Goal: Task Accomplishment & Management: Use online tool/utility

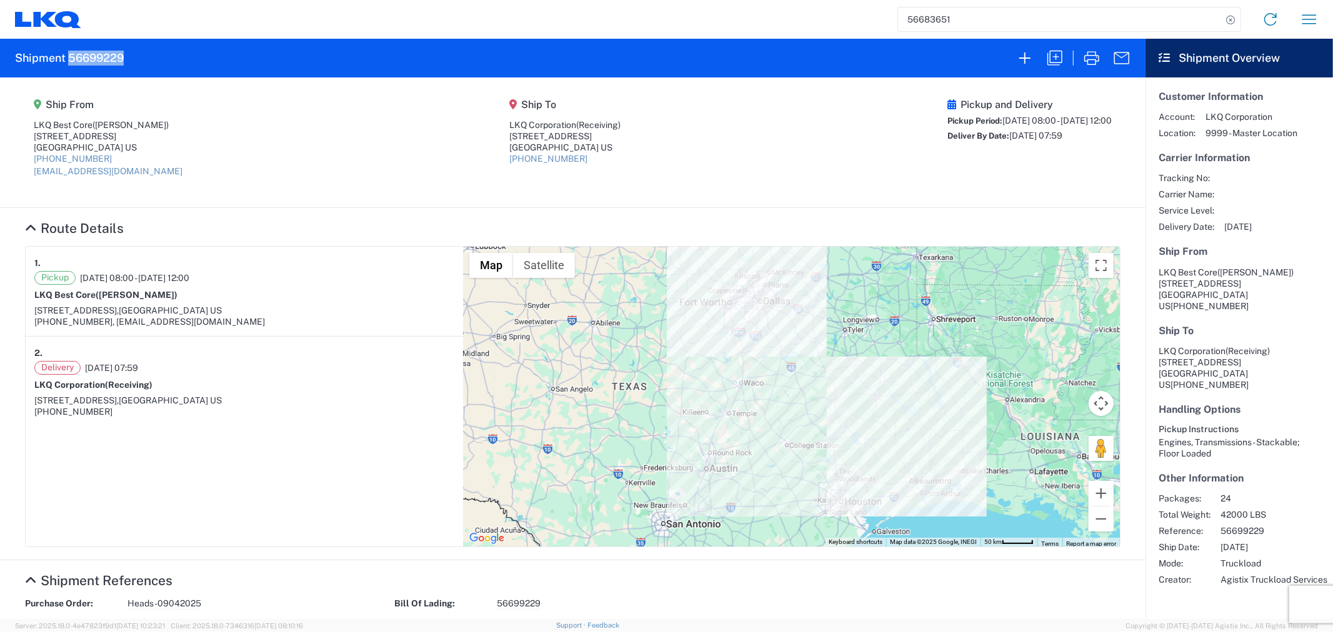
click at [966, 17] on input "56683651" at bounding box center [1060, 19] width 324 height 24
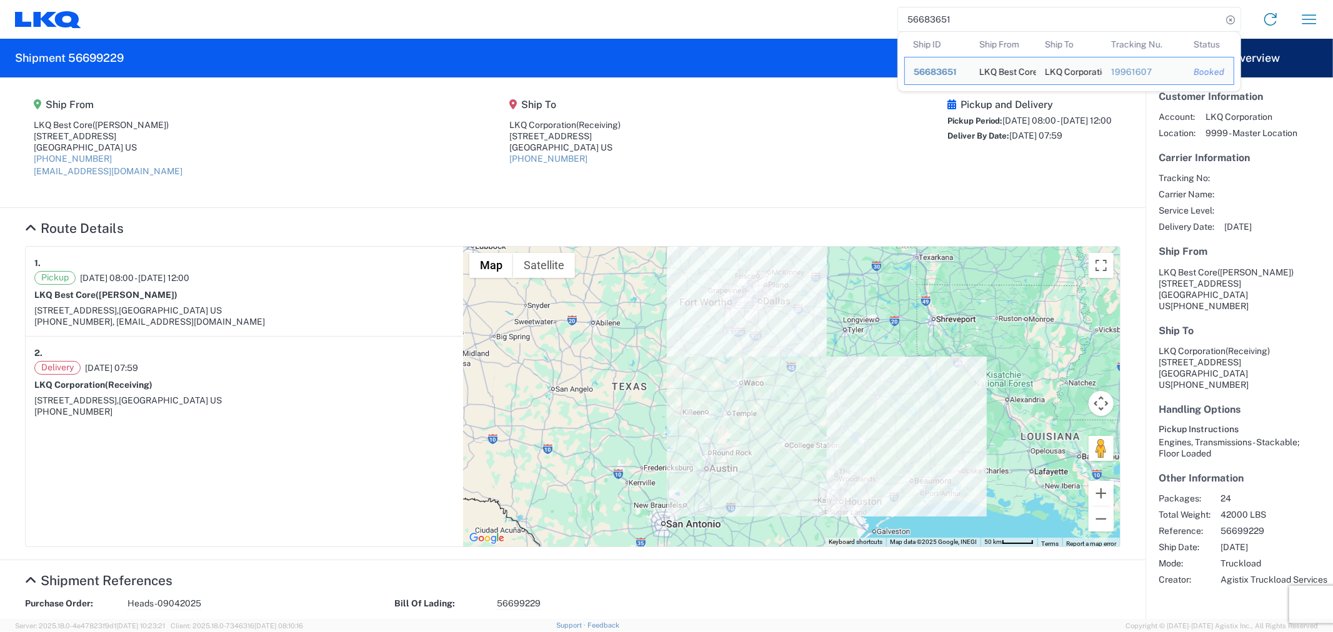
drag, startPoint x: 870, startPoint y: 21, endPoint x: 850, endPoint y: 21, distance: 20.0
click at [850, 21] on div "56683651 Ship ID Ship From Ship To Tracking Nu. Status Ship ID 56683651 Ship Fr…" at bounding box center [704, 19] width 1247 height 30
click at [1231, 17] on icon at bounding box center [1229, 19] width 17 height 17
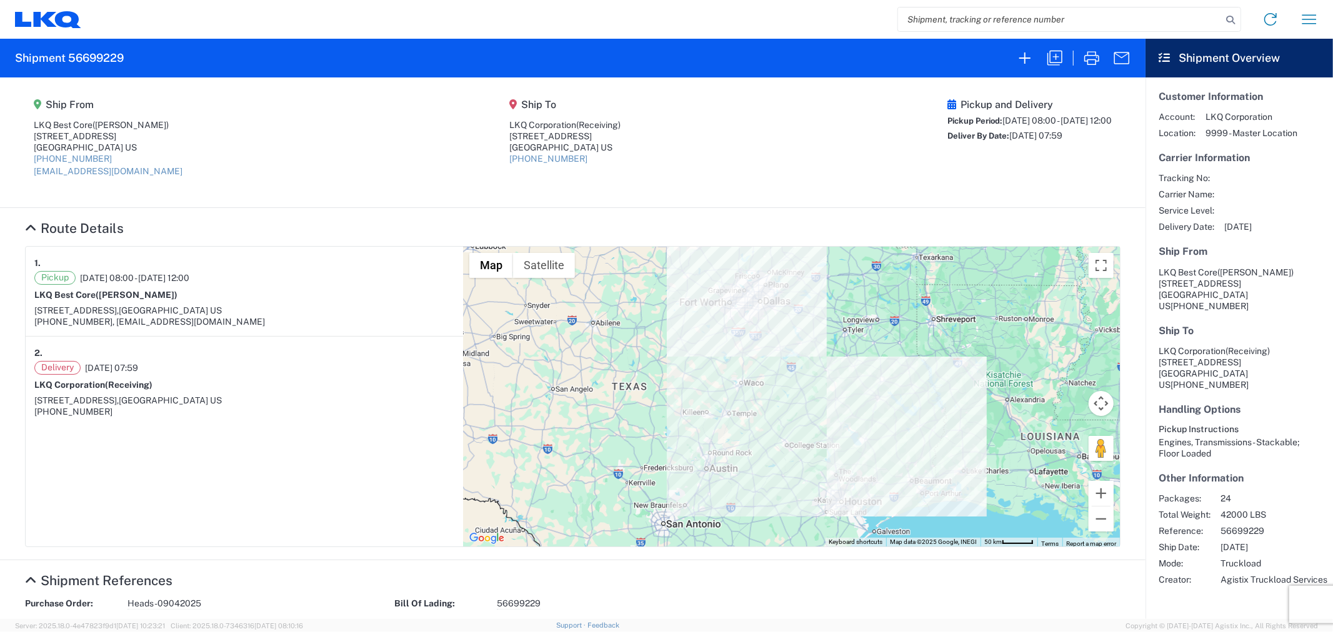
click at [681, 116] on agx-shipment-main-routing-info "Ship From LKQ Best Core (Alfredo Canales) 1710 West Mount Houston Road Houston,…" at bounding box center [572, 142] width 1095 height 105
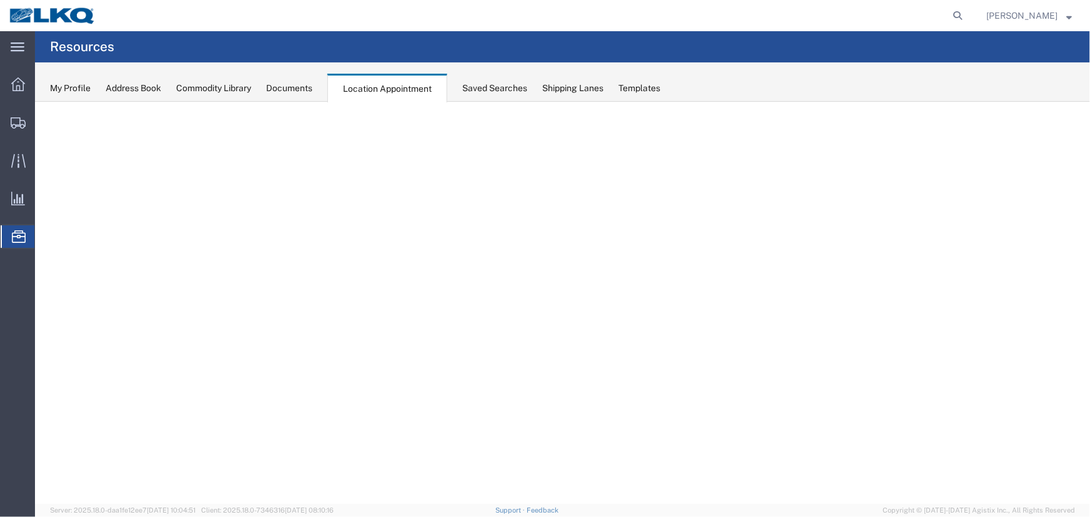
select select "27634"
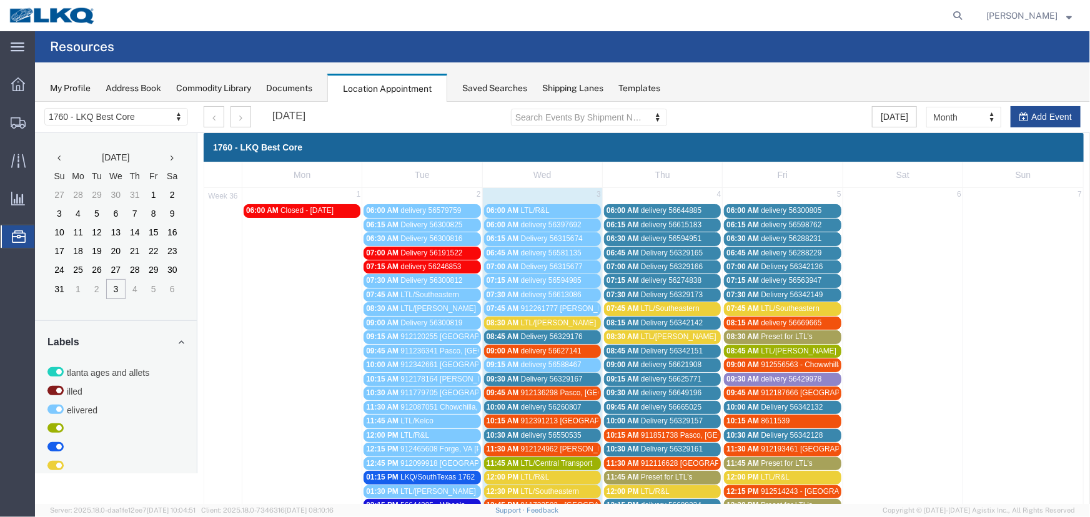
scroll to position [227, 0]
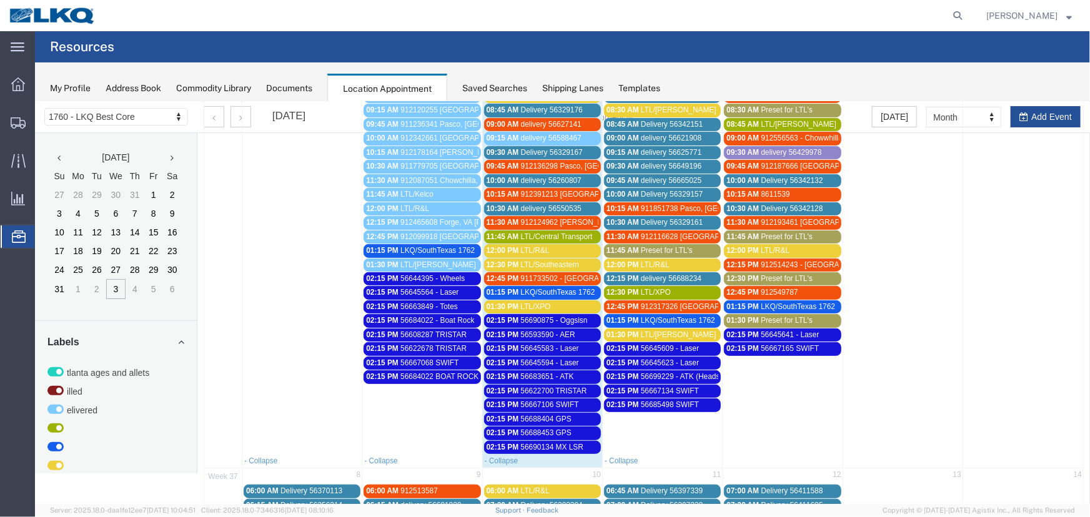
click at [562, 319] on span "56690875 - Oggsisn" at bounding box center [553, 319] width 67 height 9
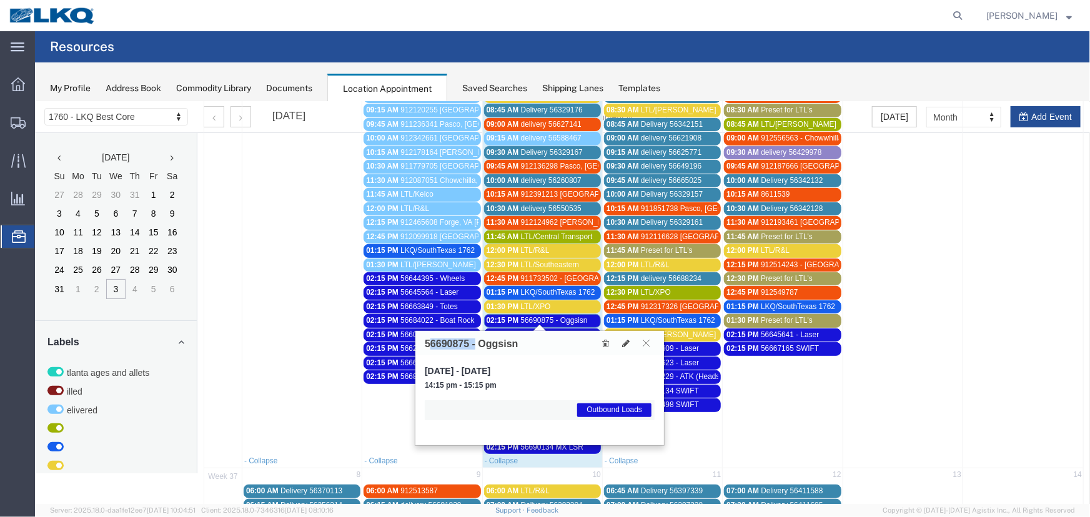
drag, startPoint x: 470, startPoint y: 342, endPoint x: 415, endPoint y: 343, distance: 55.6
click at [415, 343] on div "56690875 - Oggsisn" at bounding box center [539, 342] width 249 height 24
copy h3 "56690875"
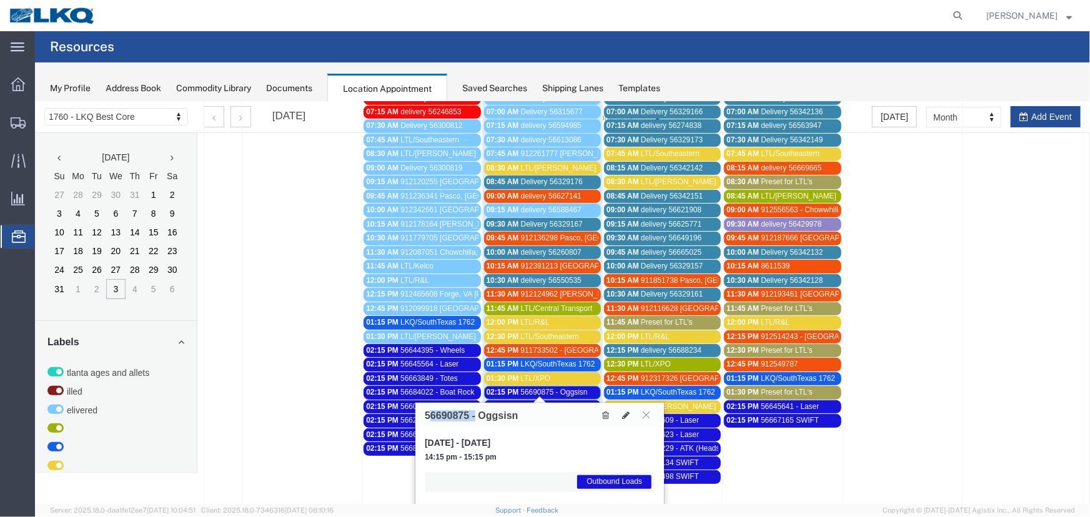
scroll to position [0, 0]
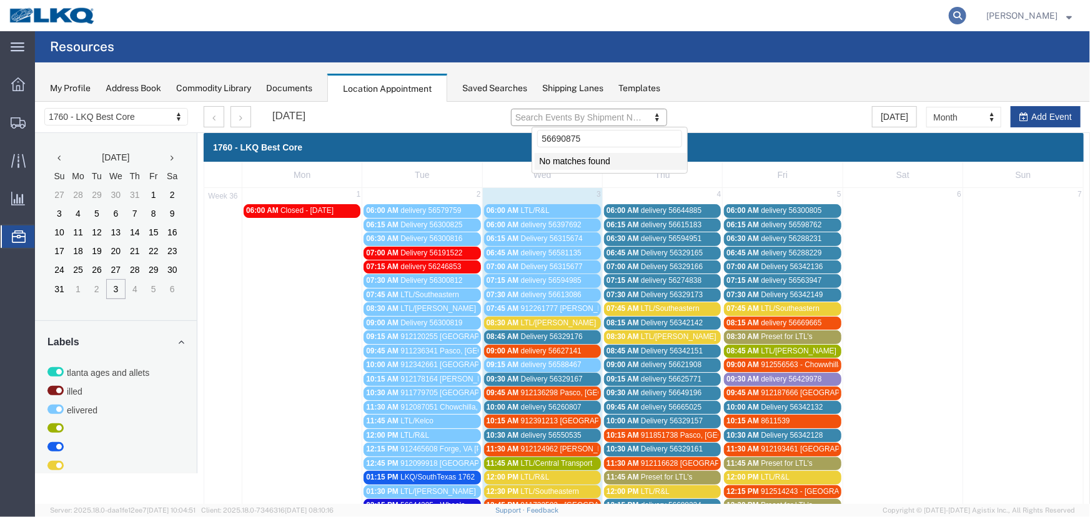
click at [966, 12] on icon at bounding box center [957, 15] width 17 height 17
click at [799, 21] on input "search" at bounding box center [759, 16] width 380 height 30
click at [734, 9] on input "search" at bounding box center [759, 16] width 380 height 30
click at [637, 136] on input "56690875 56690875" at bounding box center [609, 137] width 145 height 17
type input "56690875"
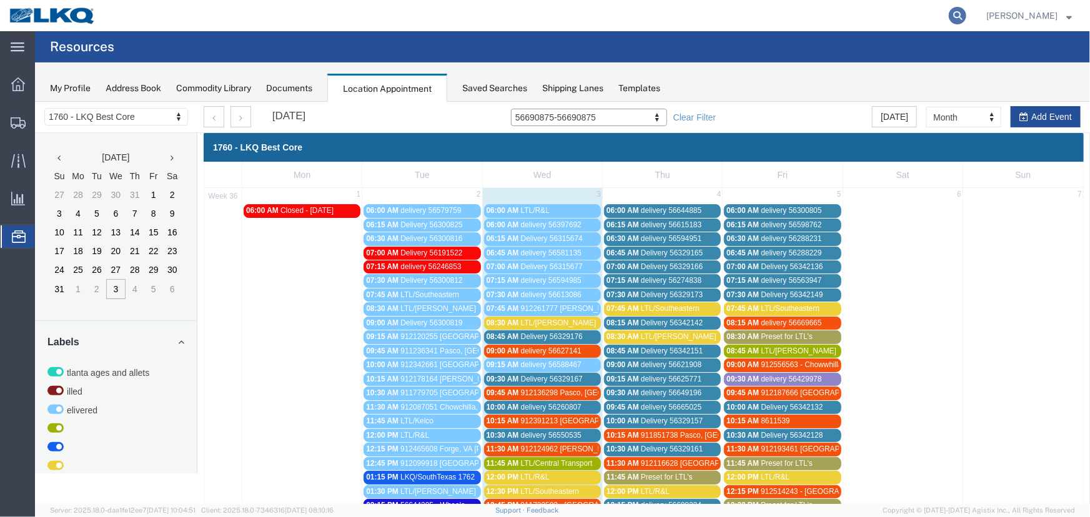
click at [966, 14] on icon at bounding box center [957, 15] width 17 height 17
click at [842, 14] on input "search" at bounding box center [759, 16] width 380 height 30
type input "56690875"
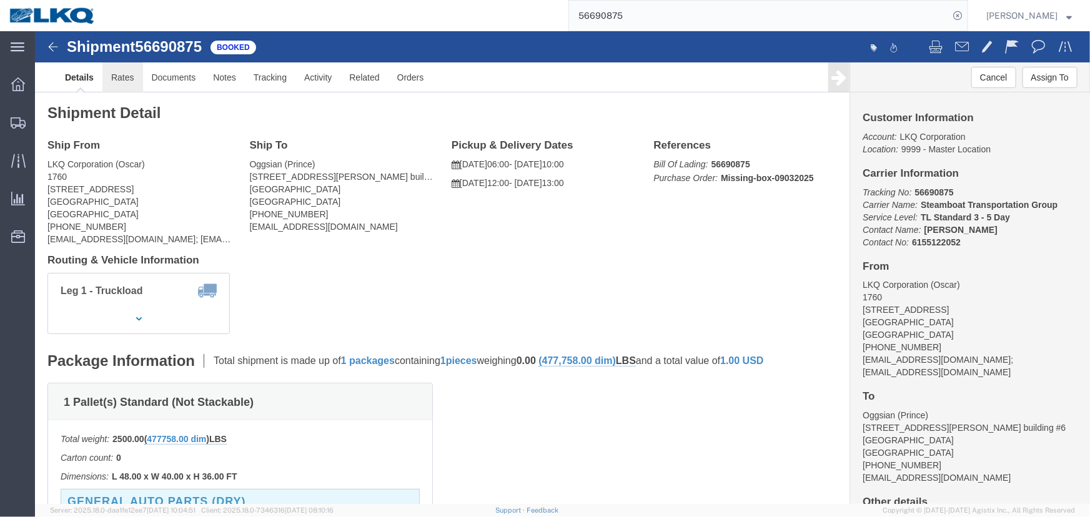
click link "Rates"
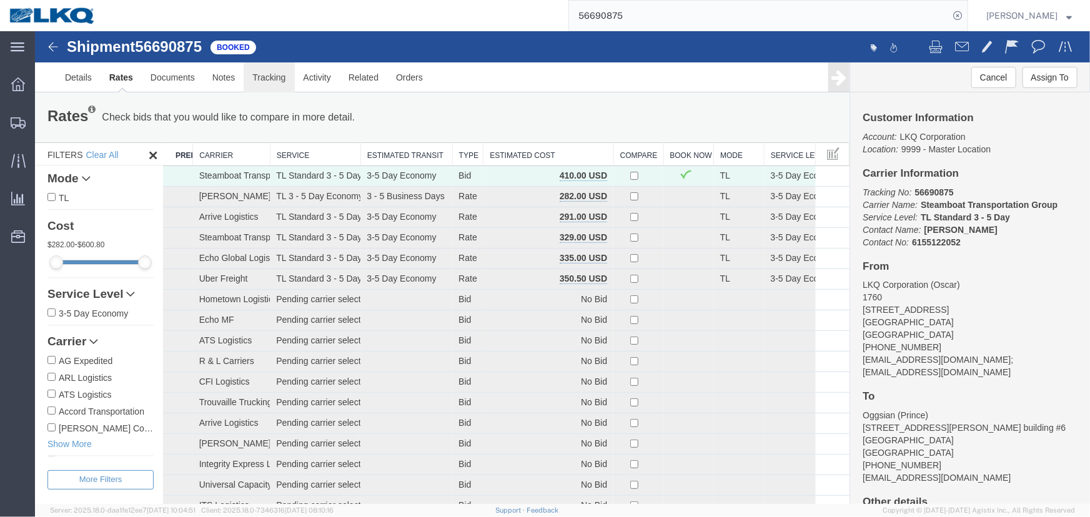
click at [277, 77] on link "Tracking" at bounding box center [268, 77] width 51 height 30
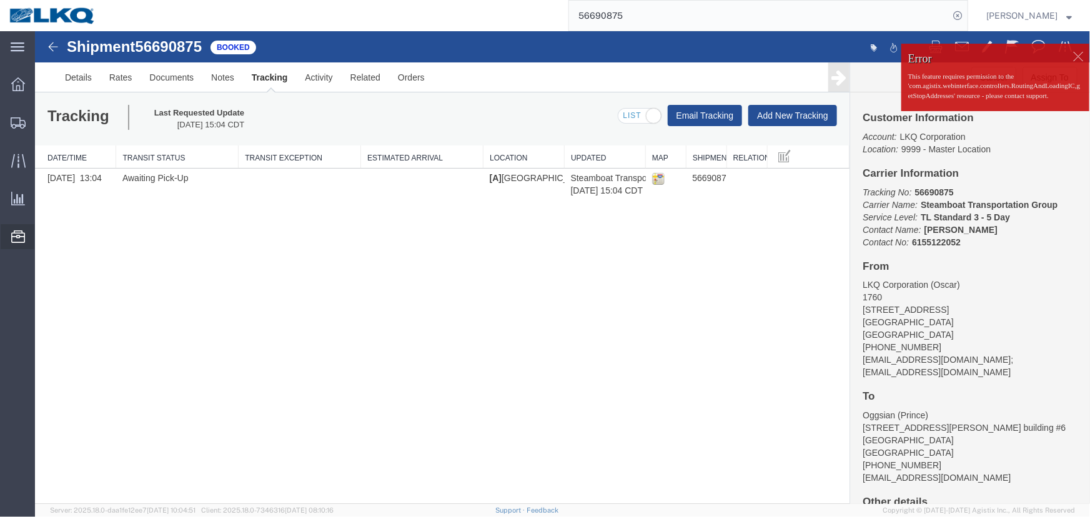
click at [0, 0] on span "Location Appointment" at bounding box center [0, 0] width 0 height 0
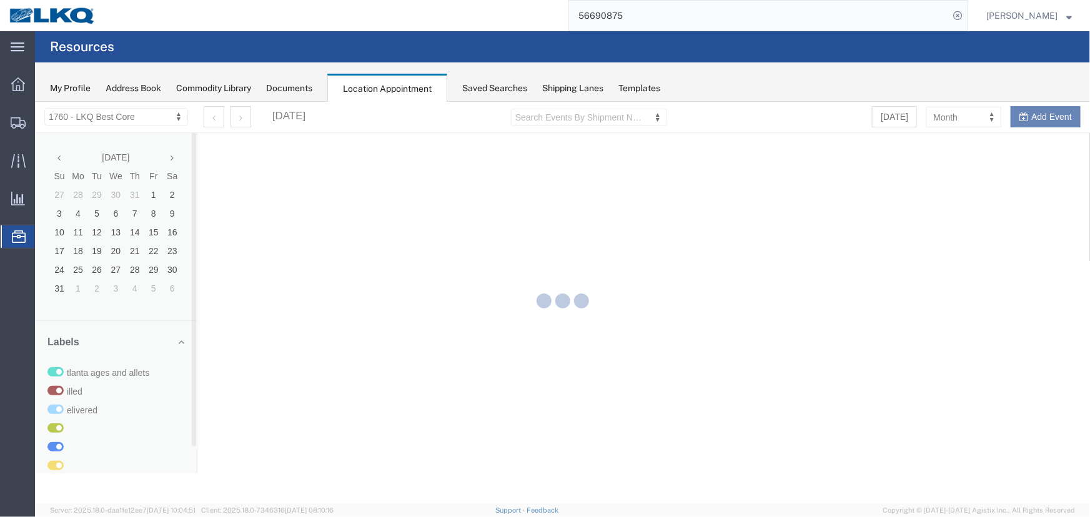
select select "27634"
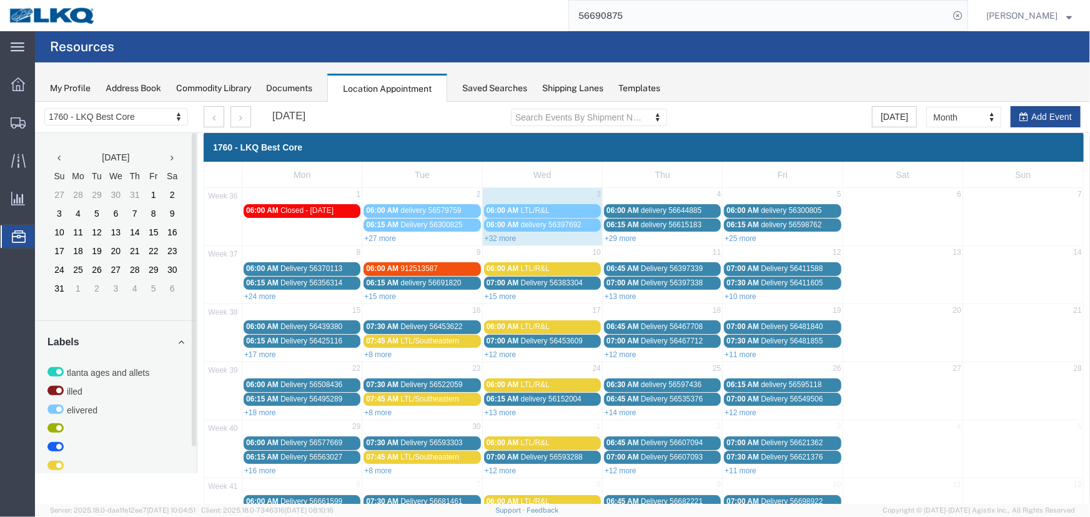
click at [619, 236] on link "+29 more" at bounding box center [620, 238] width 32 height 9
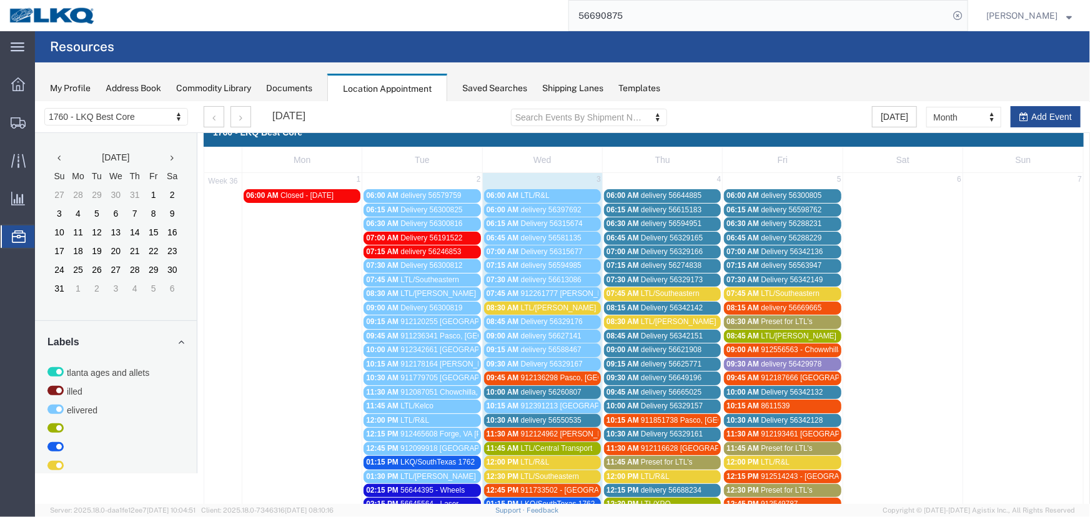
scroll to position [56, 0]
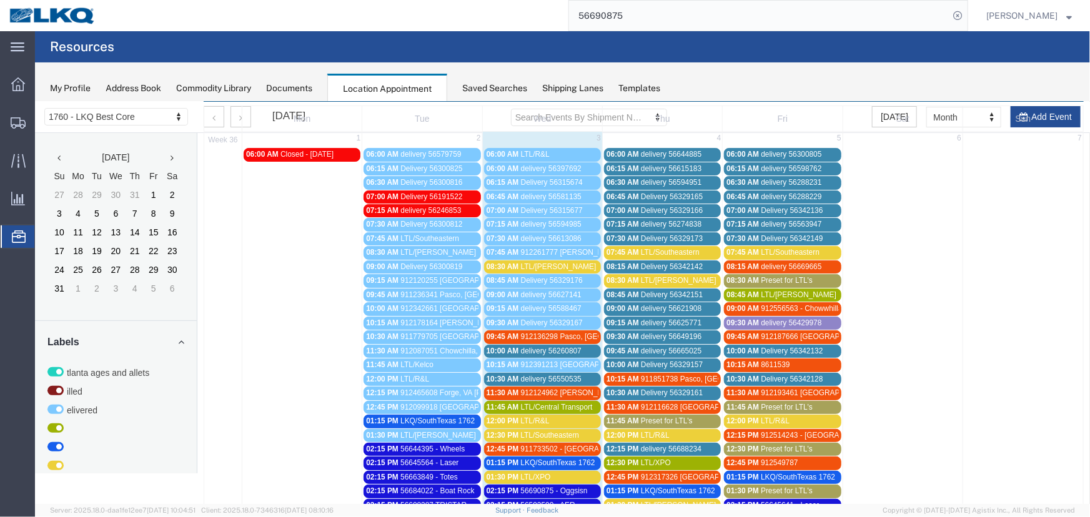
click at [788, 274] on link "08:30 AM Preset for LTL's" at bounding box center [781, 280] width 117 height 13
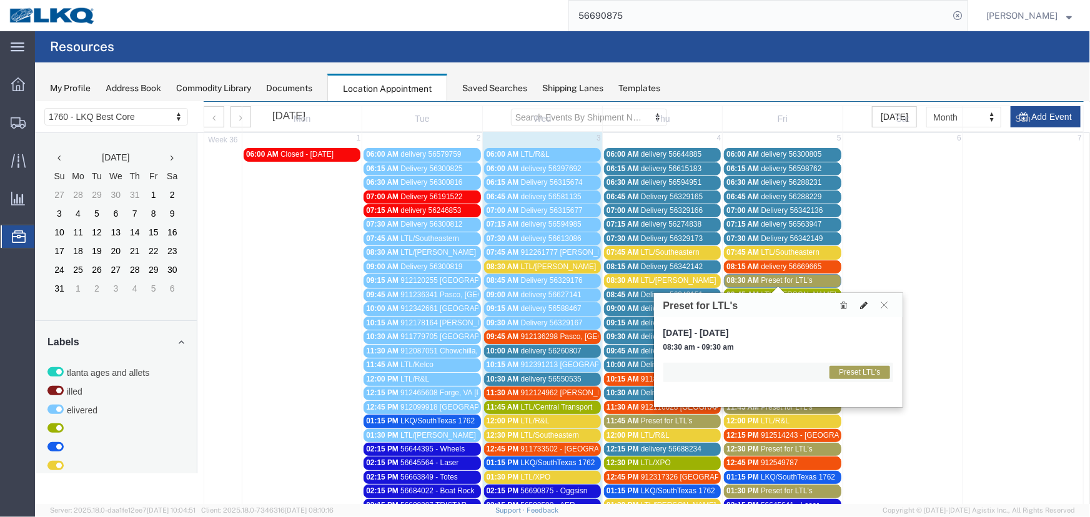
click at [857, 302] on button at bounding box center [863, 304] width 17 height 13
select select "1"
select select "420"
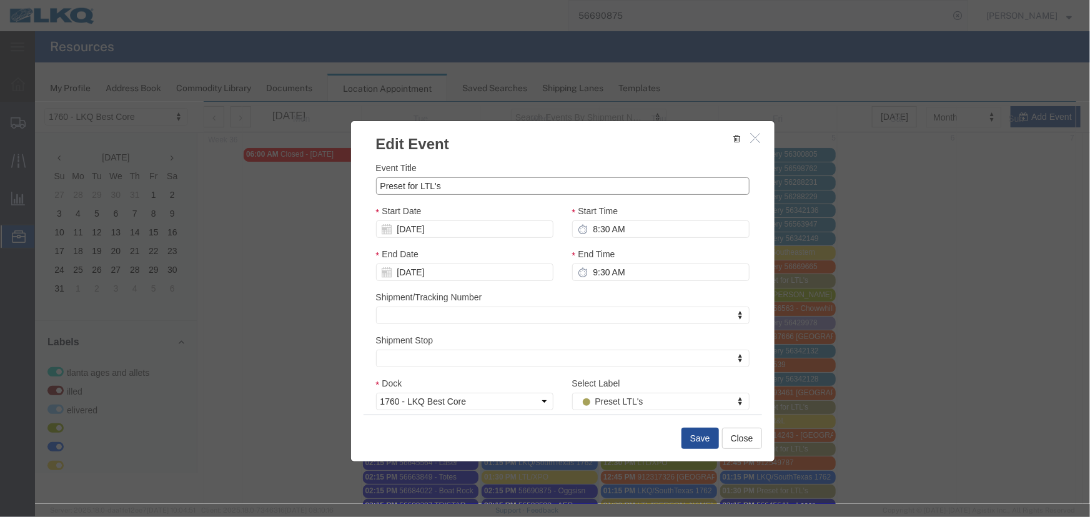
drag, startPoint x: 461, startPoint y: 183, endPoint x: 196, endPoint y: 171, distance: 265.8
click at [196, 171] on div "Edit Event Event Title Preset for LTL's Start Date [DATE] Start Time 8:30 AM En…" at bounding box center [561, 302] width 1055 height 402
type input "LTL/[PERSON_NAME]"
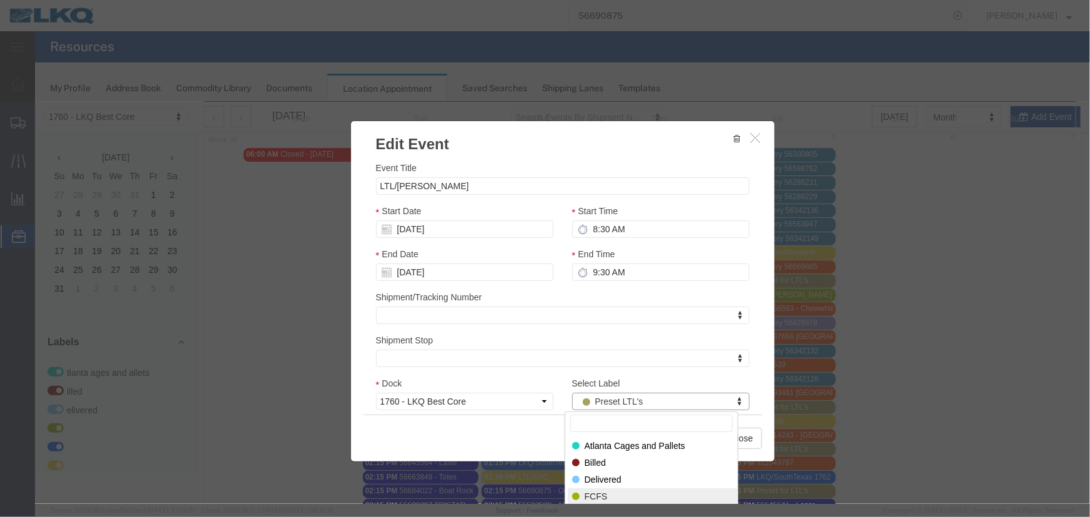
select select "180"
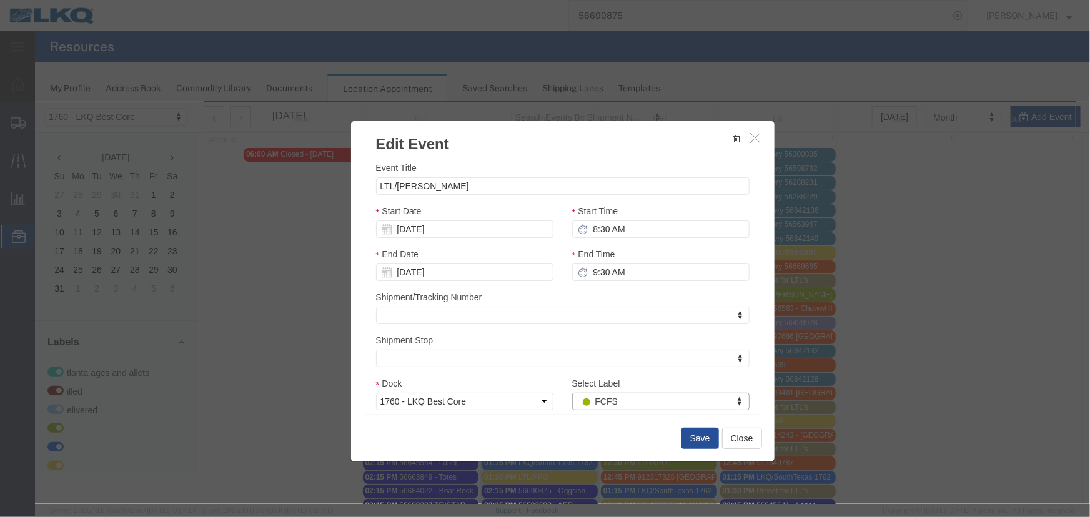
click at [715, 429] on div "Save Close" at bounding box center [562, 437] width 399 height 47
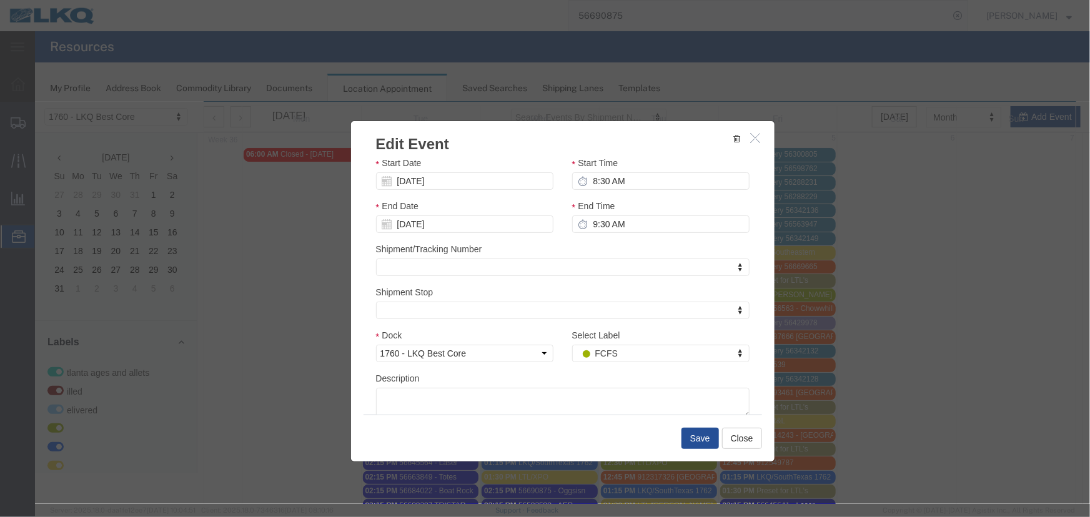
scroll to position [88, 0]
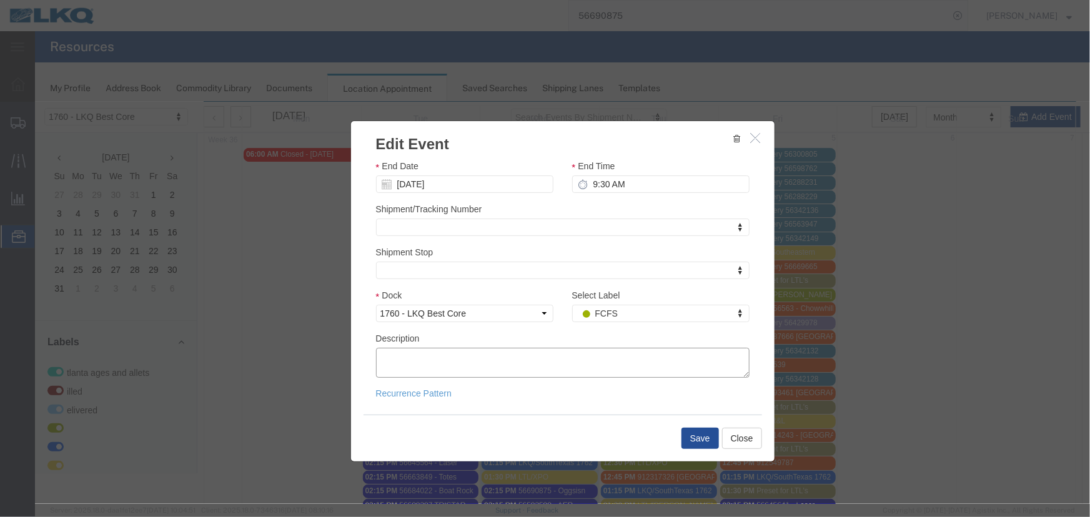
click at [400, 366] on textarea "Description" at bounding box center [562, 362] width 374 height 30
paste textarea "DC 10 PL82286 295-4827521 2 [PERSON_NAME] 8008896 229-0194486 1"
type textarea "DC 10 PL82286 295-4827521 2 [PERSON_NAME] 8008896 229-0194486 1"
click at [694, 424] on div "Save Close" at bounding box center [562, 437] width 399 height 47
click at [692, 433] on button "Save" at bounding box center [699, 437] width 37 height 21
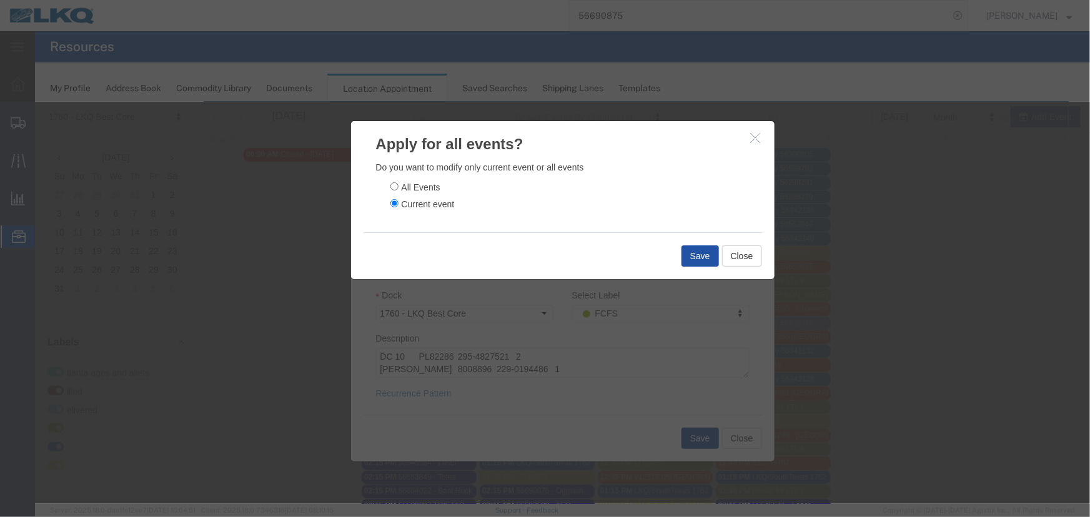
click at [693, 254] on button "Save" at bounding box center [699, 255] width 37 height 21
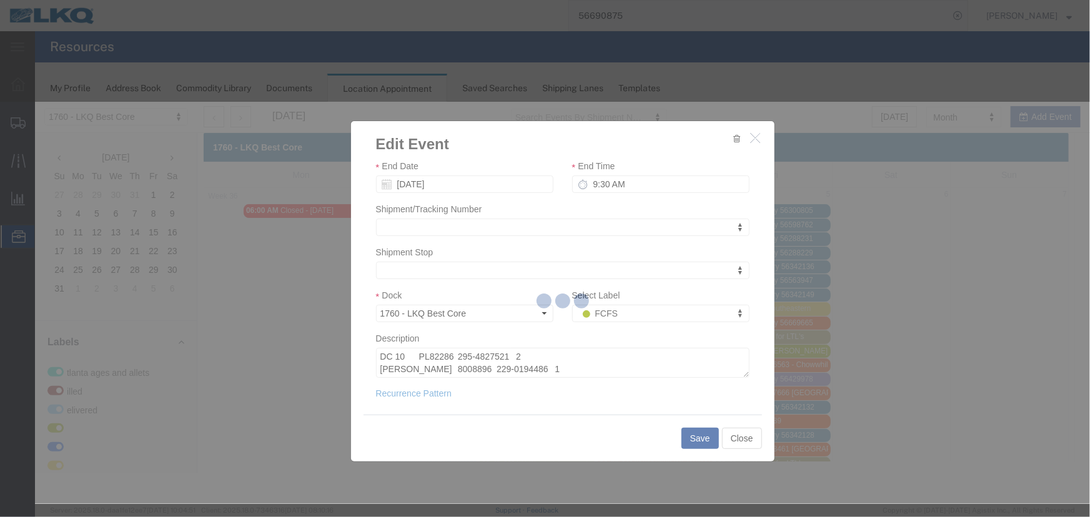
scroll to position [0, 0]
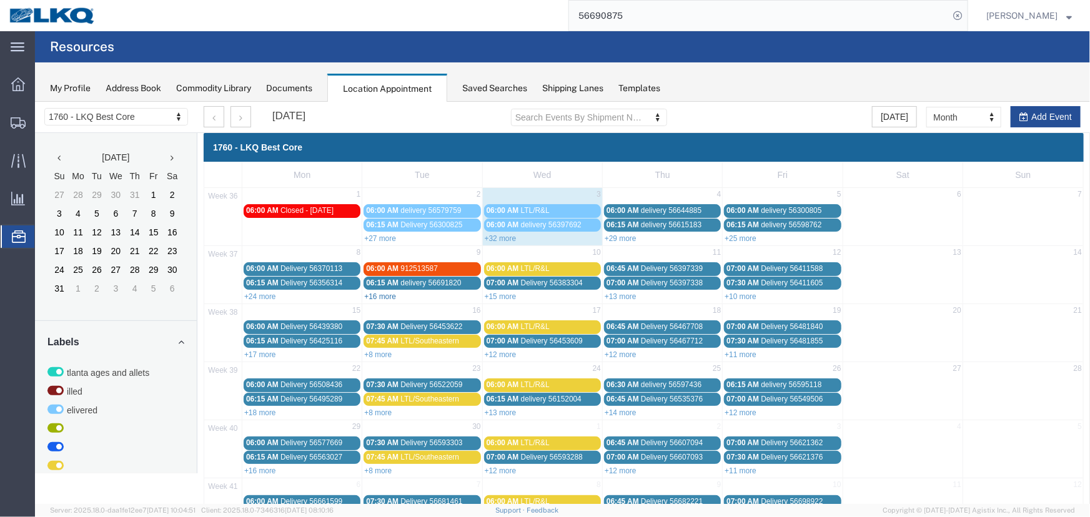
click at [383, 296] on link "+16 more" at bounding box center [380, 296] width 32 height 9
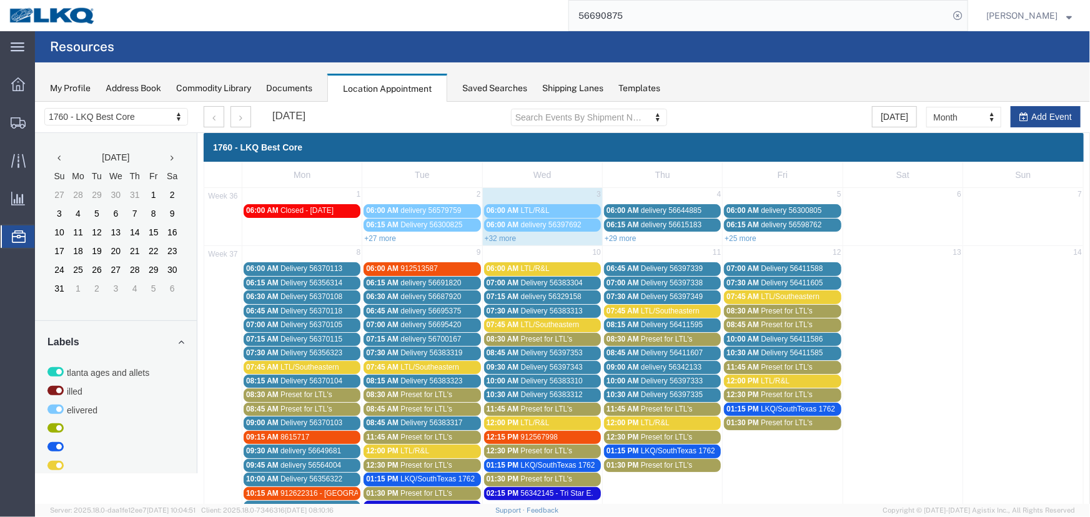
scroll to position [113, 0]
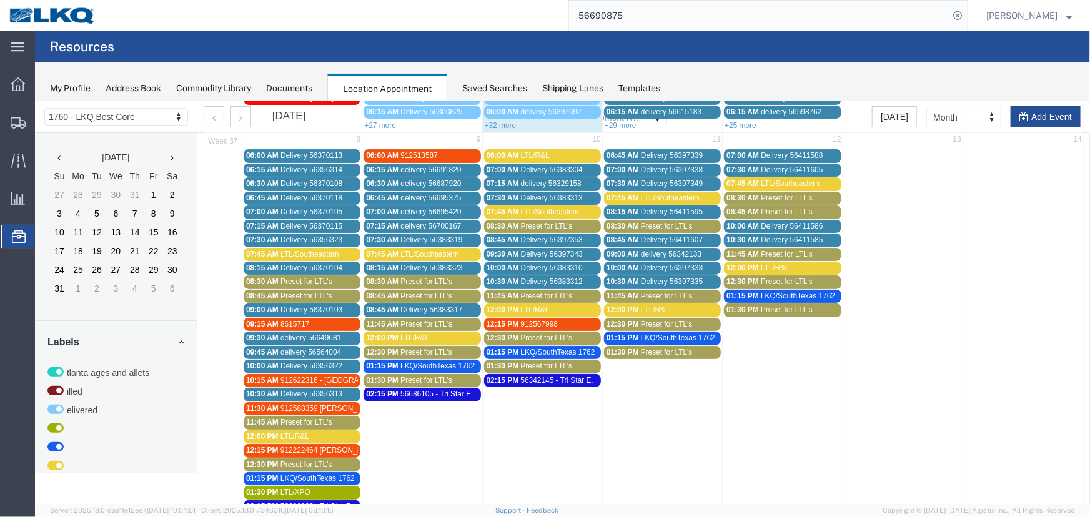
click at [398, 294] on div "08:45 AM Preset for LTL's" at bounding box center [421, 295] width 112 height 9
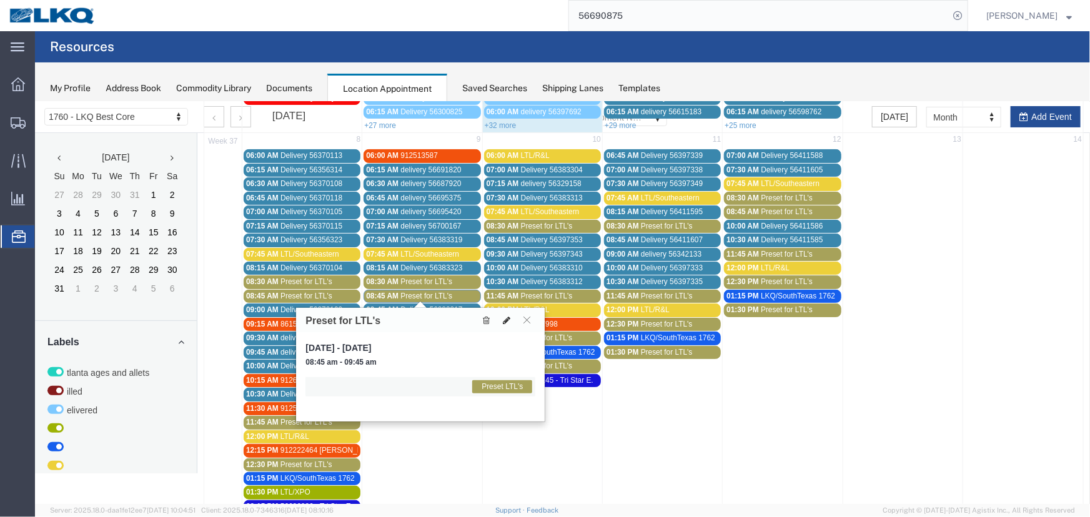
click at [505, 317] on icon at bounding box center [505, 319] width 7 height 9
select select "1"
select select "420"
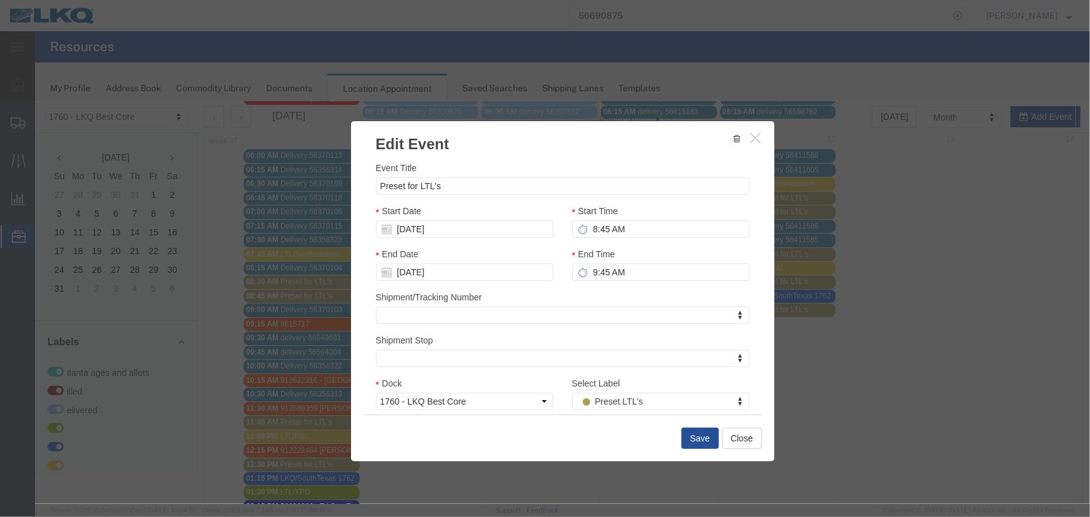
click at [750, 137] on icon "button" at bounding box center [755, 137] width 10 height 11
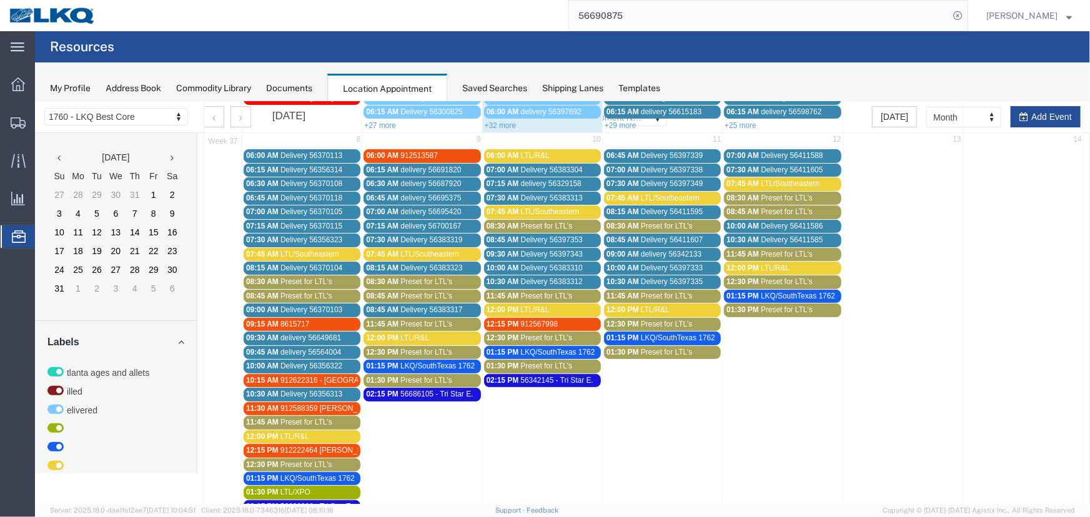
click at [424, 294] on span "Preset for LTL's" at bounding box center [426, 295] width 52 height 9
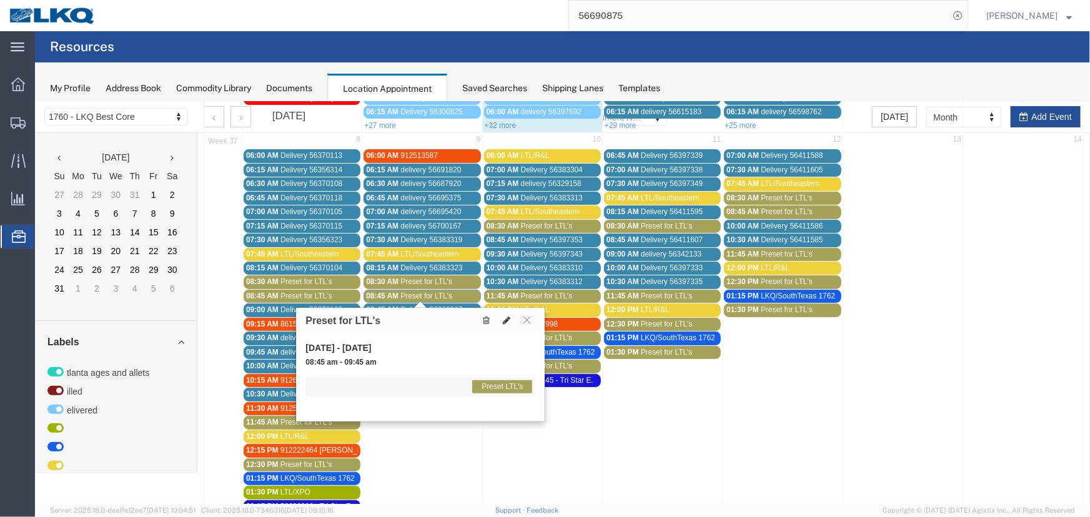
click at [505, 319] on icon at bounding box center [505, 319] width 7 height 9
select select "1"
select select "420"
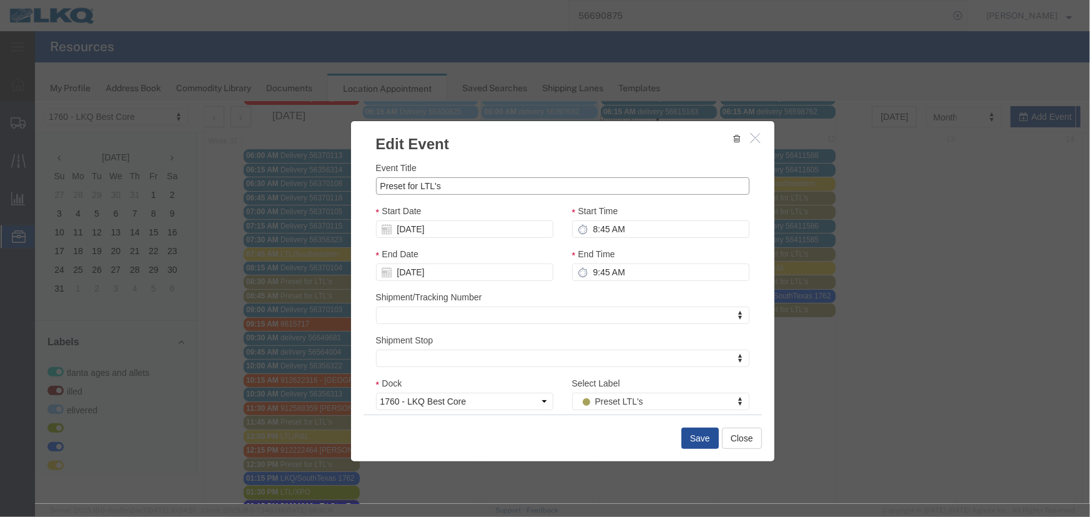
drag, startPoint x: 468, startPoint y: 183, endPoint x: 354, endPoint y: 187, distance: 113.8
click at [354, 187] on div "Event Title Preset for LTL's Start Date [DATE] Start Time 8:45 AM End Date [DAT…" at bounding box center [562, 284] width 424 height 260
type input "LTL/[PERSON_NAME]"
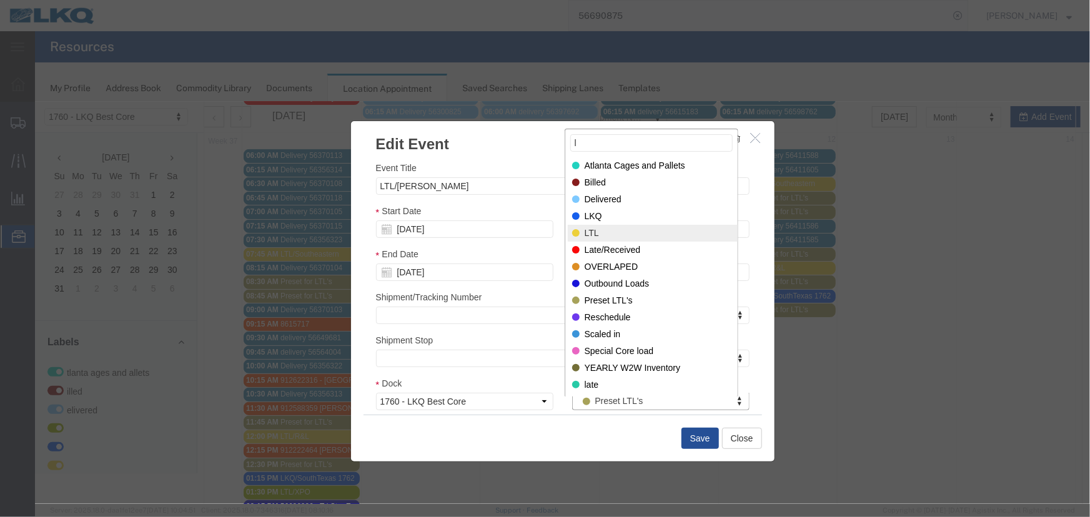
type input "l"
select select "25"
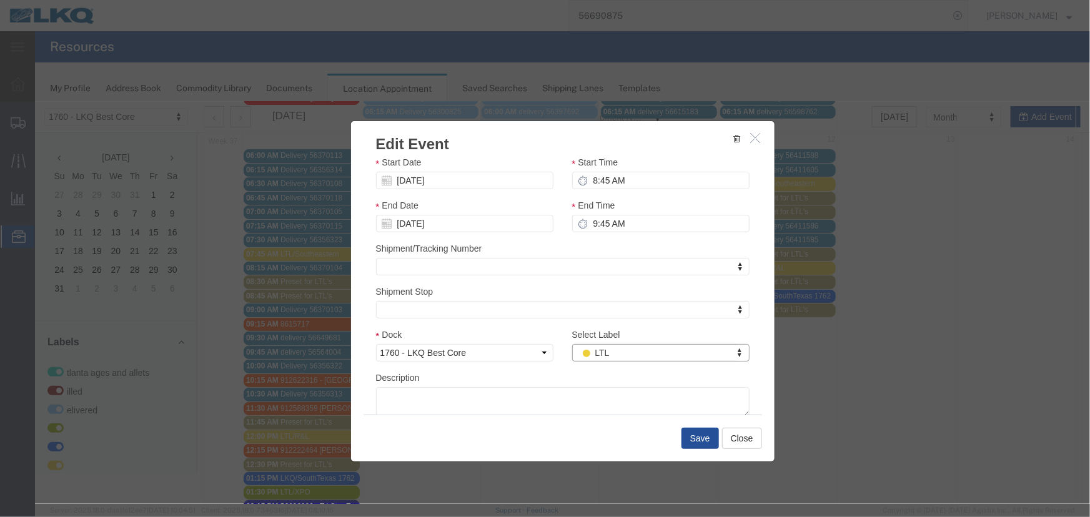
scroll to position [88, 0]
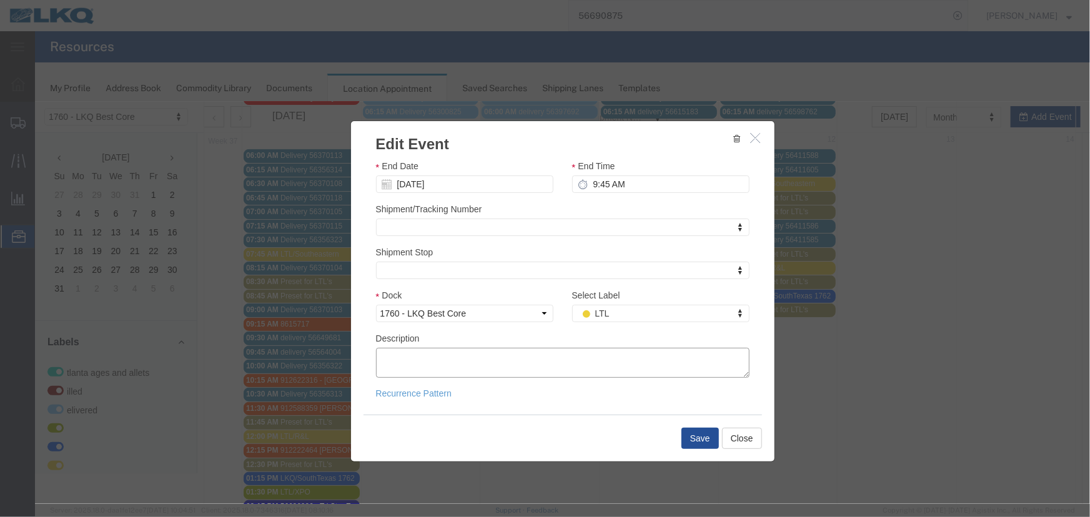
click at [505, 365] on textarea "Description" at bounding box center [562, 362] width 374 height 30
paste textarea "DC 10 PL82286 295-4827521 2 [PERSON_NAME] 8008896 229-0194486 1"
drag, startPoint x: 690, startPoint y: 436, endPoint x: 658, endPoint y: 370, distance: 72.9
click at [658, 370] on div "Edit Event Event Title LTL/[PERSON_NAME] Start Date [DATE] Start Time 8:45 AM E…" at bounding box center [562, 291] width 425 height 342
click at [599, 361] on textarea "DC 10 PL82286 295-4827521 2 [PERSON_NAME] 8008896 229-0194486 1" at bounding box center [562, 362] width 374 height 30
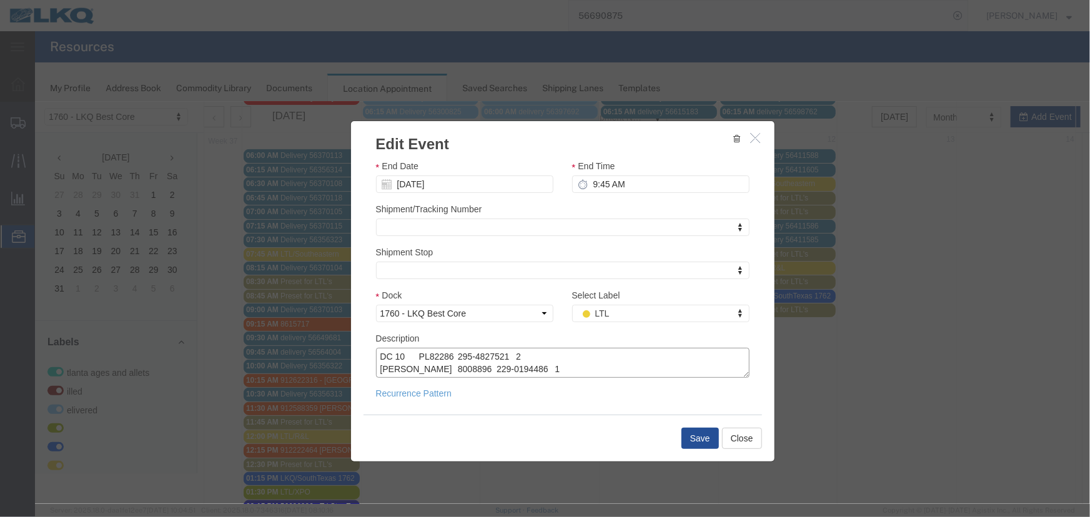
drag, startPoint x: 539, startPoint y: 367, endPoint x: 282, endPoint y: 323, distance: 260.5
click at [284, 323] on div "Edit Event Event Title LTL/[PERSON_NAME] Start Date [DATE] Start Time 8:45 AM E…" at bounding box center [561, 302] width 1055 height 402
paste textarea "8 295-4827522 7"
type textarea "DC 10 PL82288 295-4827522 7"
click at [700, 436] on button "Save" at bounding box center [699, 437] width 37 height 21
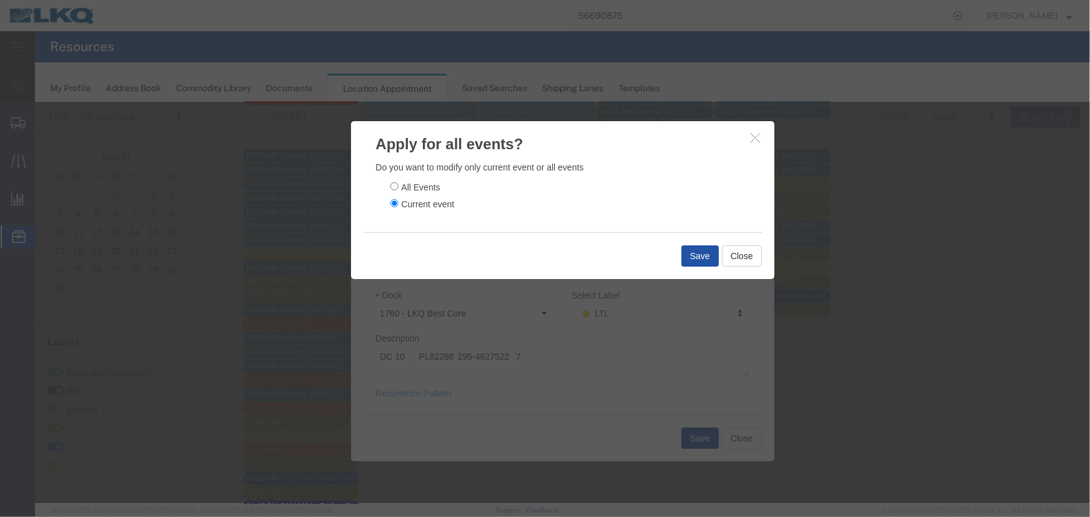
click at [688, 252] on button "Save" at bounding box center [699, 255] width 37 height 21
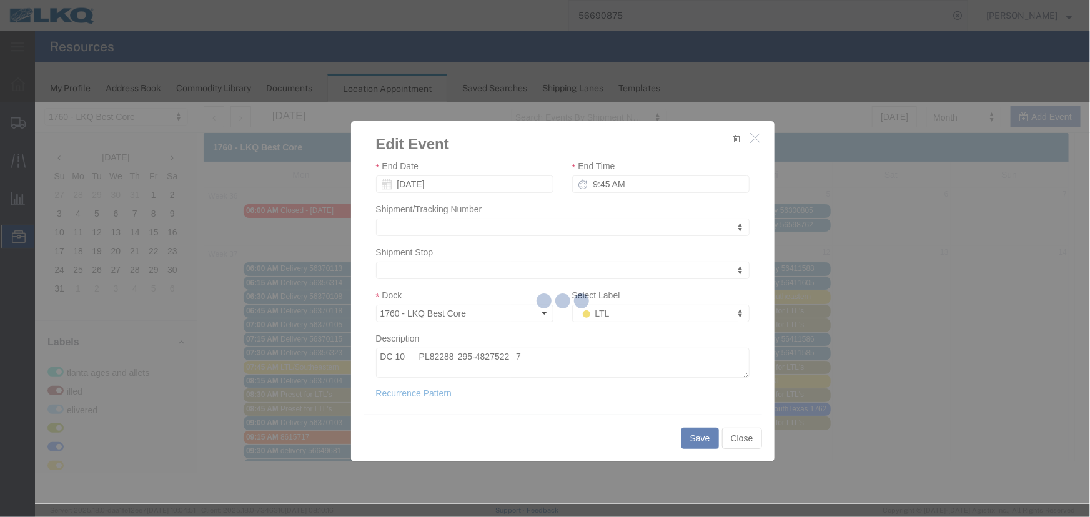
scroll to position [0, 0]
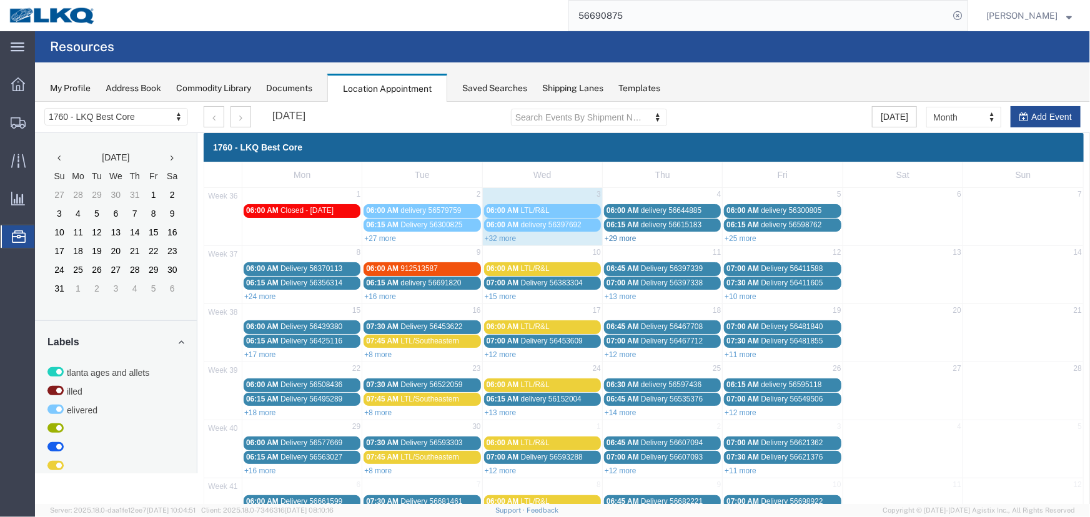
click at [619, 237] on link "+29 more" at bounding box center [620, 238] width 32 height 9
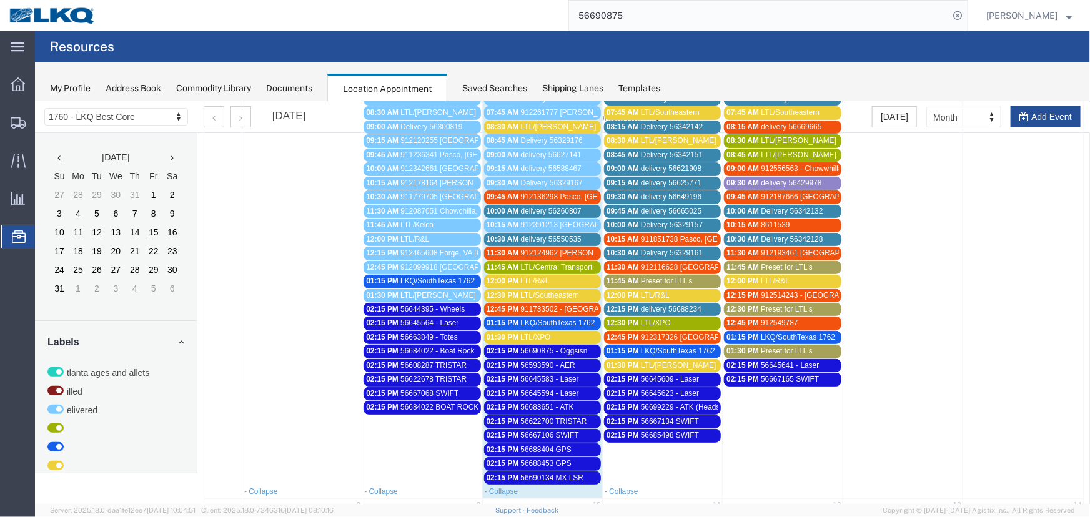
scroll to position [227, 0]
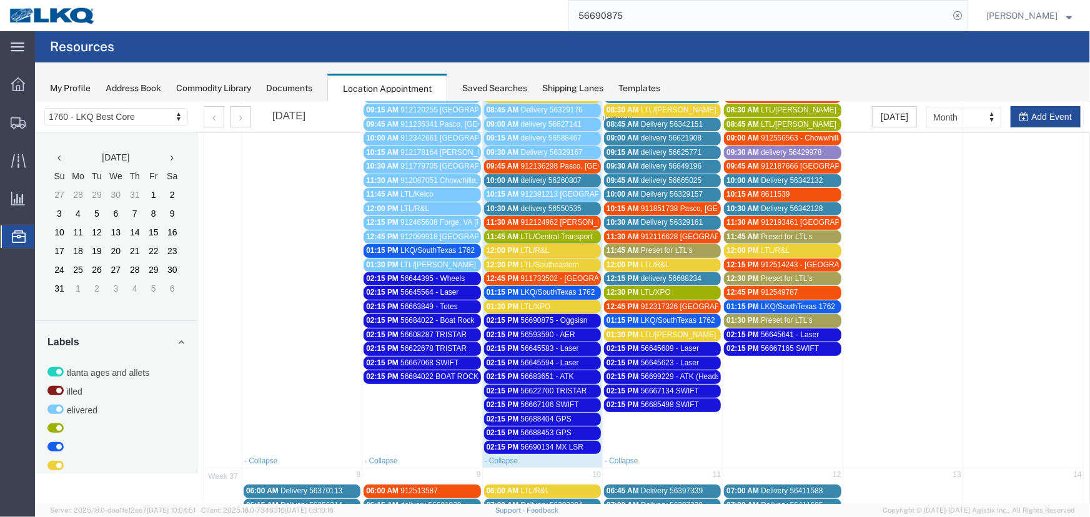
click at [649, 246] on span "Preset for LTL's" at bounding box center [666, 250] width 52 height 9
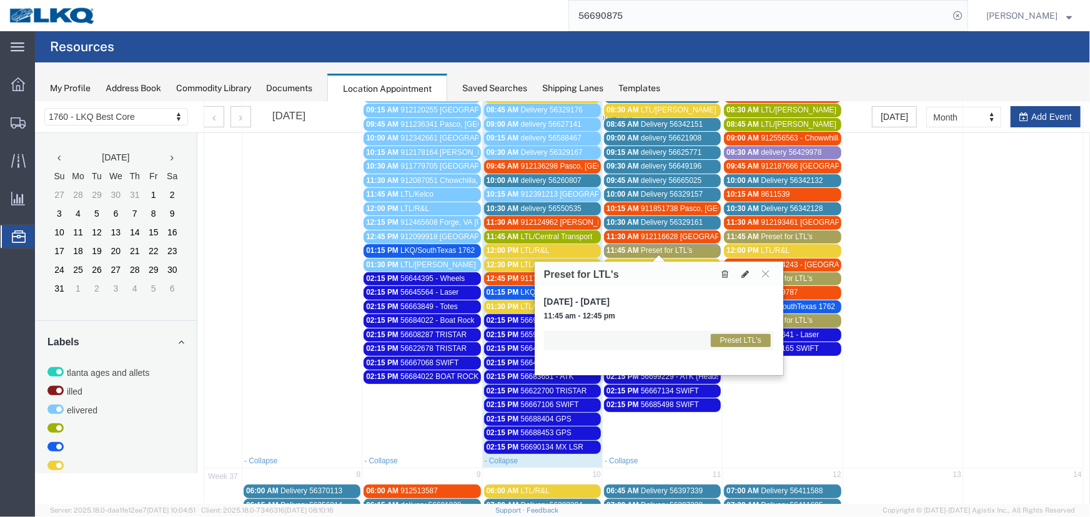
click at [662, 246] on span "Preset for LTL's" at bounding box center [666, 250] width 52 height 9
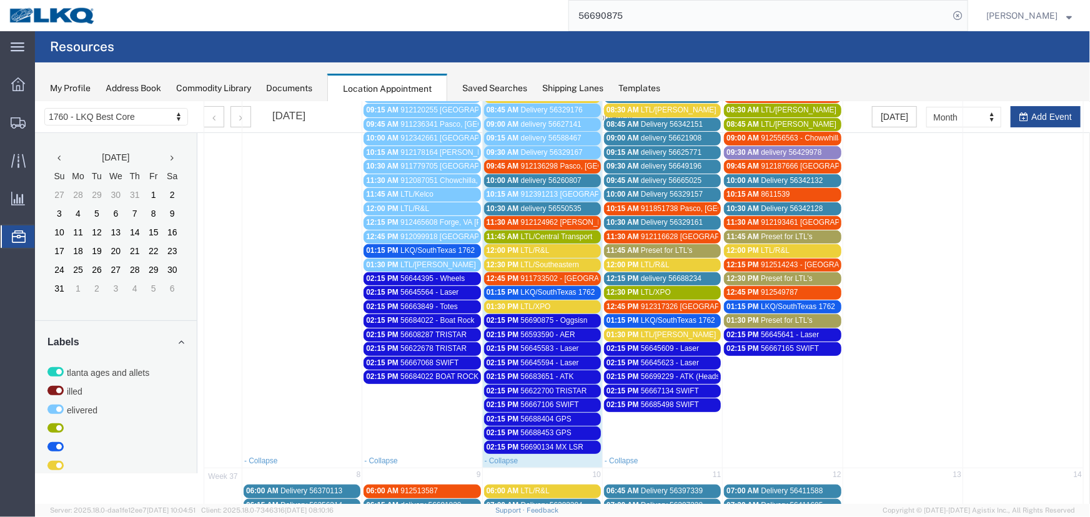
click at [673, 109] on div "08:30 AM LTL/[PERSON_NAME]" at bounding box center [662, 109] width 112 height 9
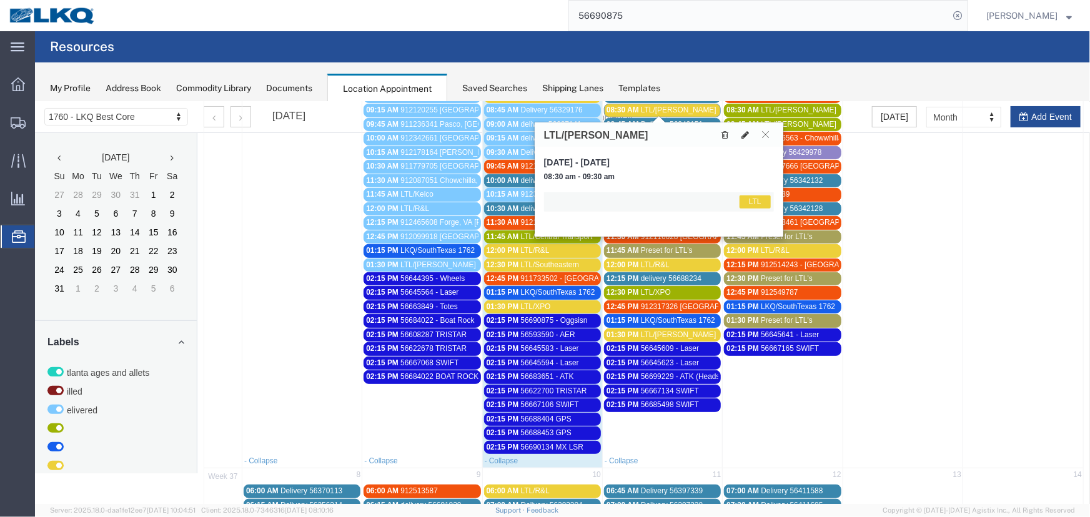
click at [744, 136] on icon at bounding box center [744, 134] width 7 height 9
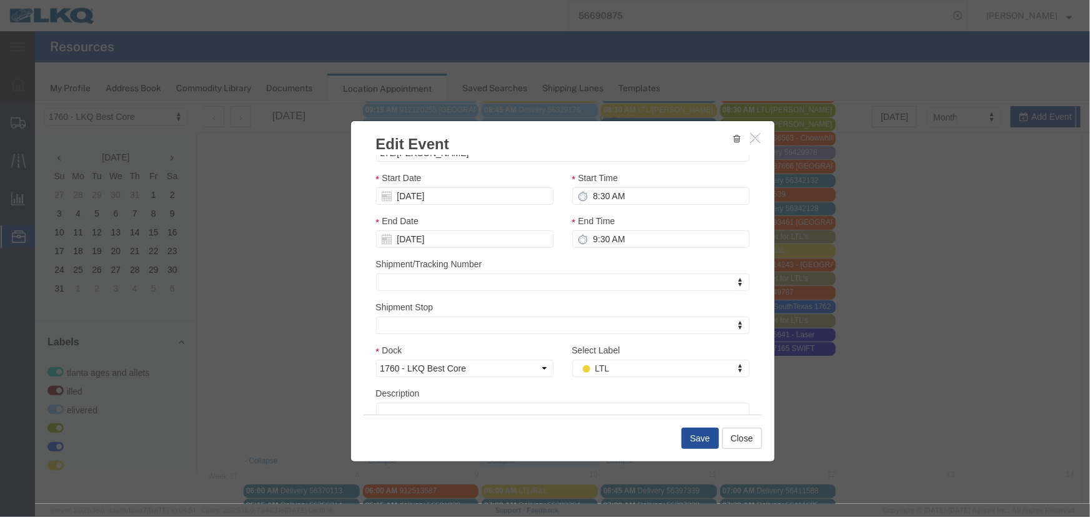
scroll to position [88, 0]
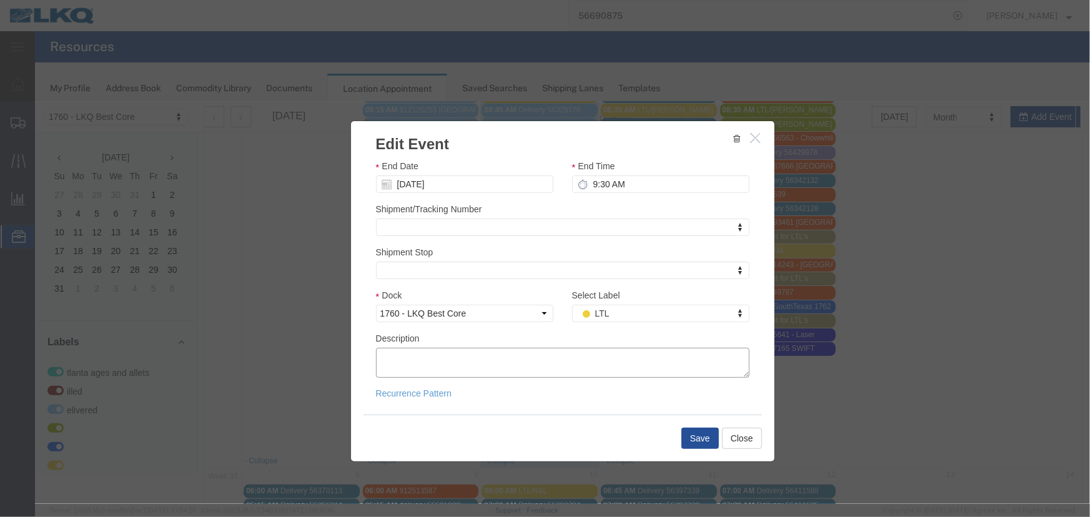
click at [442, 357] on textarea "Description" at bounding box center [562, 362] width 374 height 30
paste textarea "DC 10 PL82288 295-4827522 7"
drag, startPoint x: 490, startPoint y: 351, endPoint x: 356, endPoint y: 351, distance: 133.7
click at [356, 351] on div "Event Title LTL/[PERSON_NAME] Start Date [DATE] Start Time 8:30 AM End Date [DA…" at bounding box center [562, 284] width 424 height 260
paste textarea "AUTOZONE DIST CNT 37912, 37913 089-5810322 2"
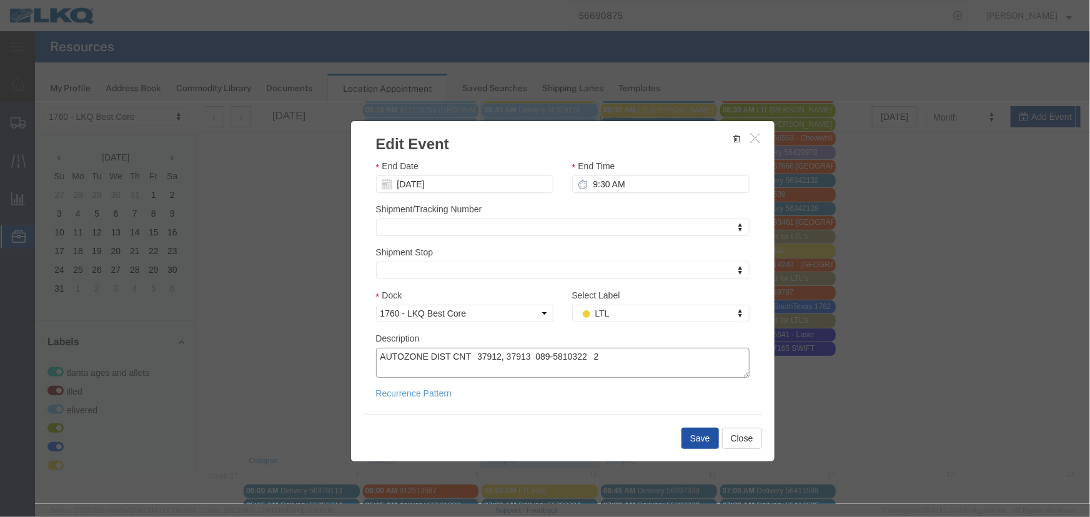
type textarea "AUTOZONE DIST CNT 37912, 37913 089-5810322 2"
click at [699, 431] on button "Save" at bounding box center [699, 437] width 37 height 21
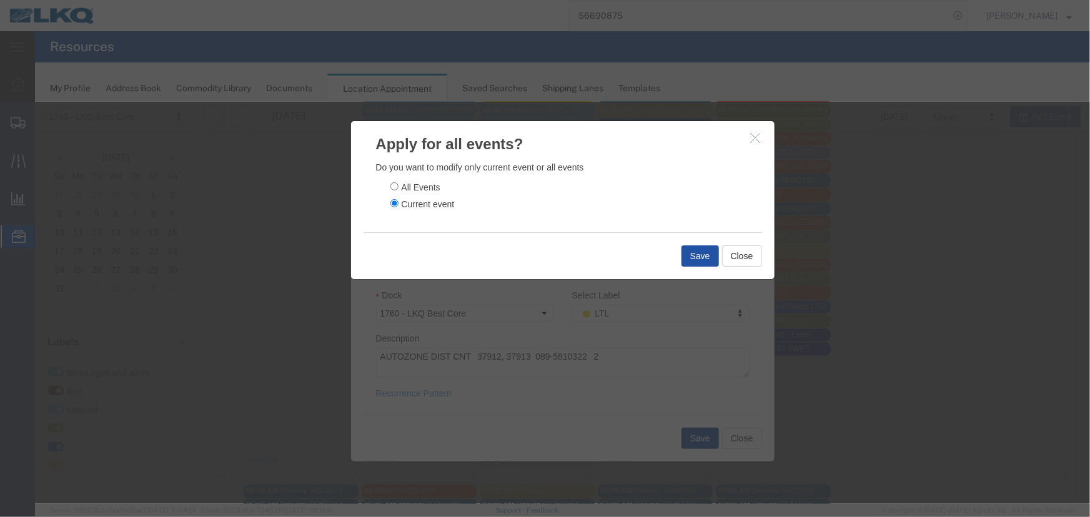
click at [698, 253] on button "Save" at bounding box center [699, 255] width 37 height 21
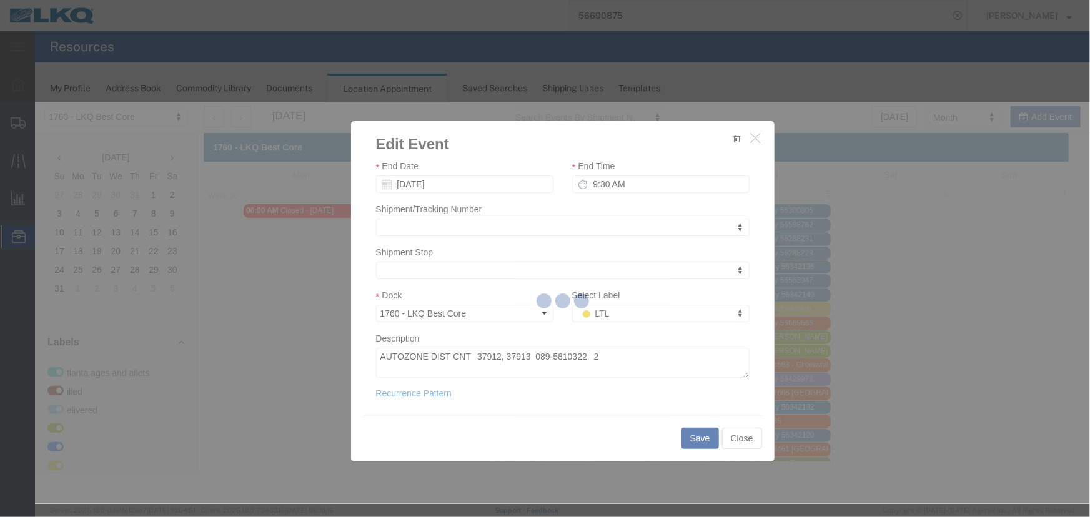
scroll to position [0, 0]
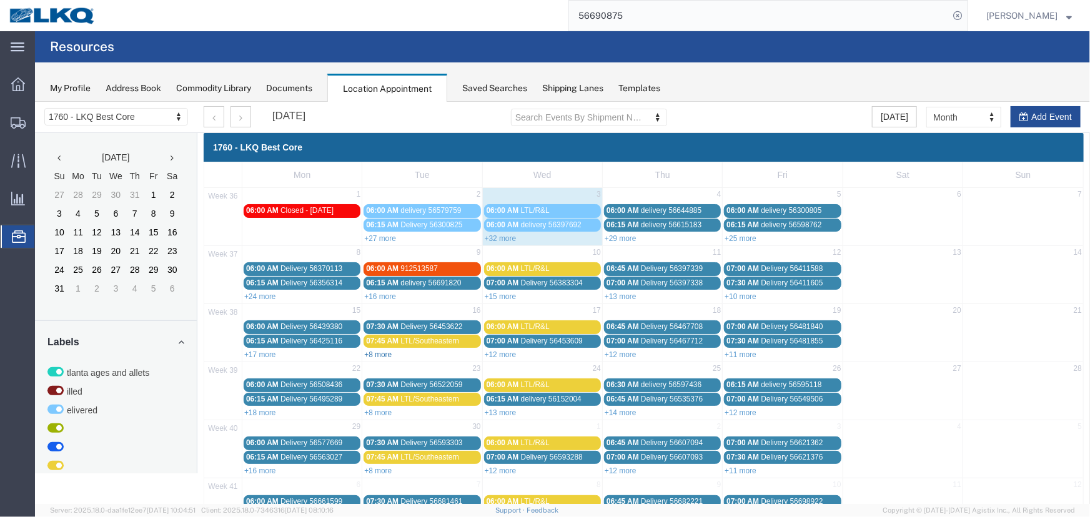
click at [373, 350] on link "+8 more" at bounding box center [377, 354] width 27 height 9
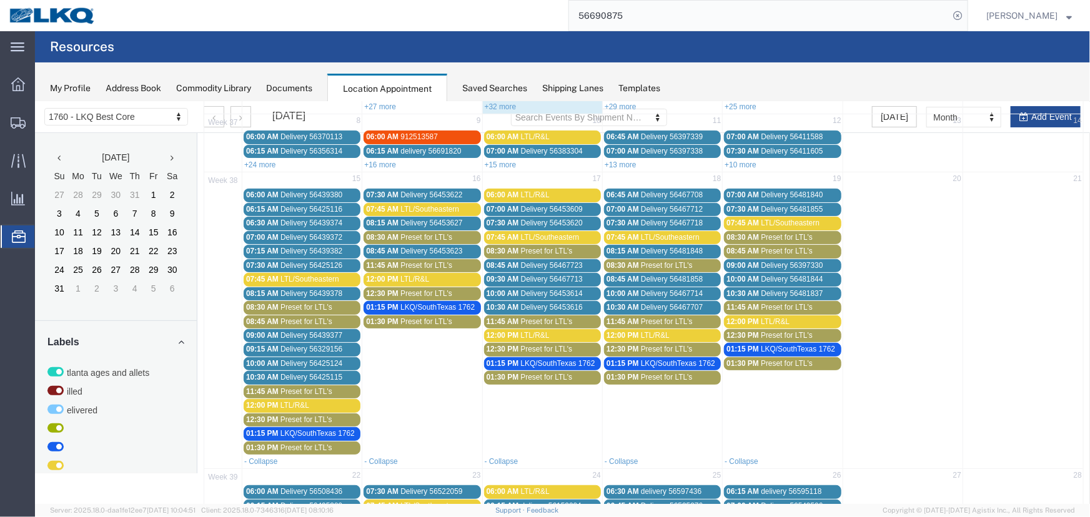
scroll to position [113, 0]
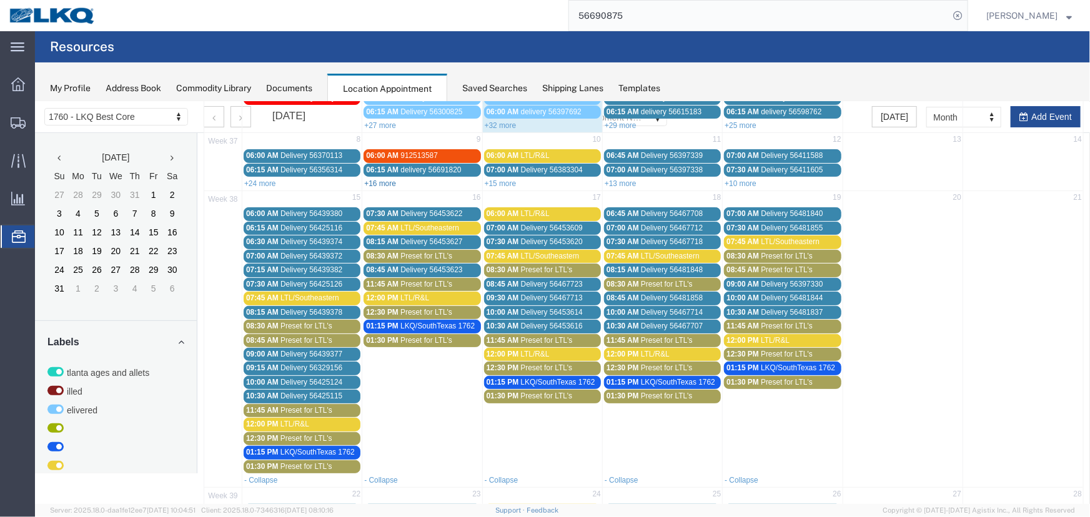
click at [380, 181] on link "+16 more" at bounding box center [380, 183] width 32 height 9
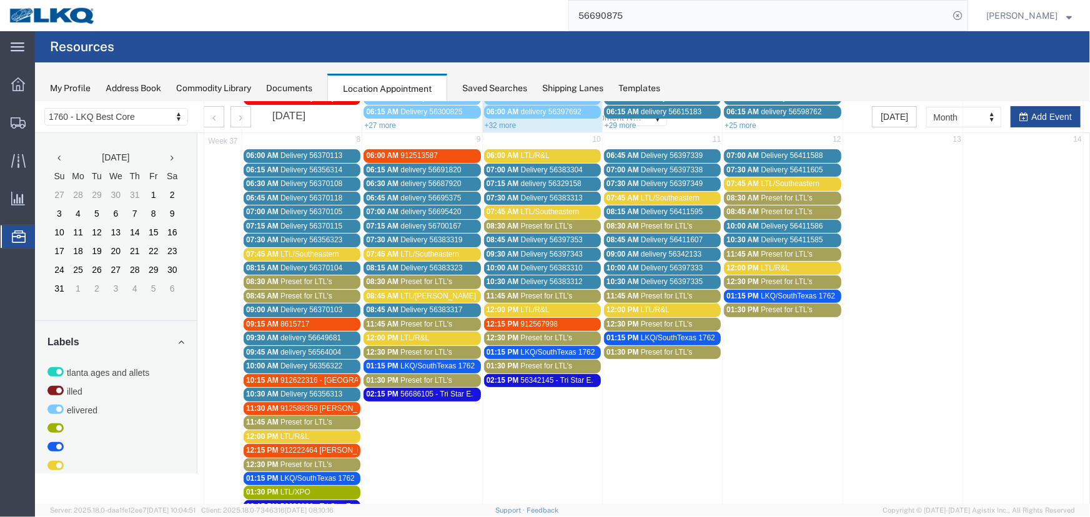
click at [445, 291] on div "08:45 AM LTL/[PERSON_NAME]" at bounding box center [421, 295] width 112 height 9
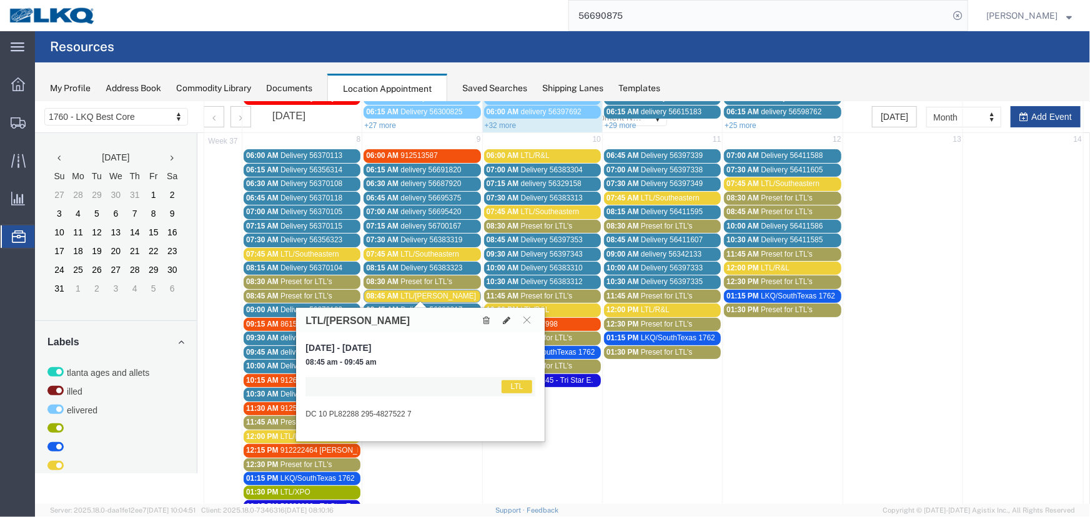
click at [441, 292] on div "08:45 AM LTL/[PERSON_NAME]" at bounding box center [421, 295] width 112 height 9
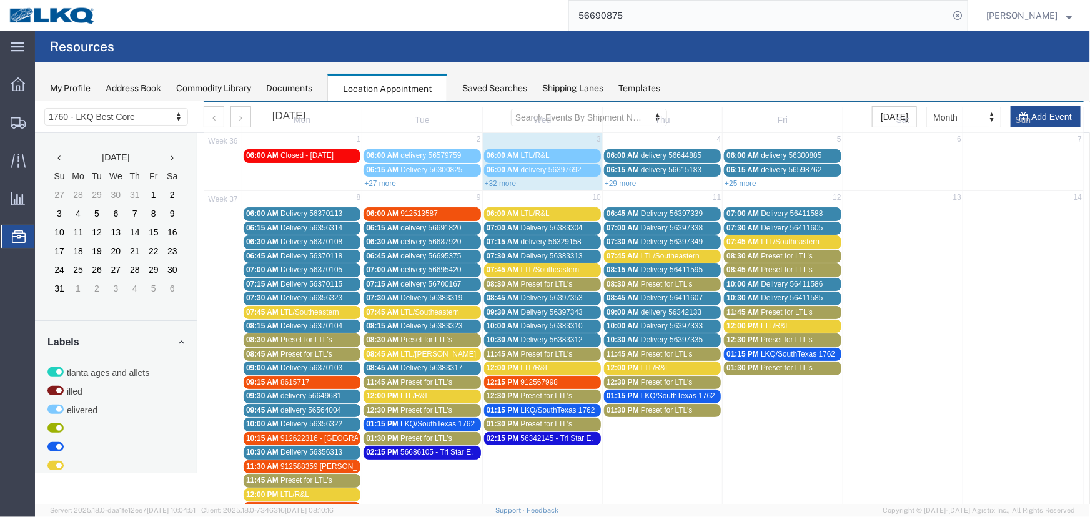
scroll to position [0, 0]
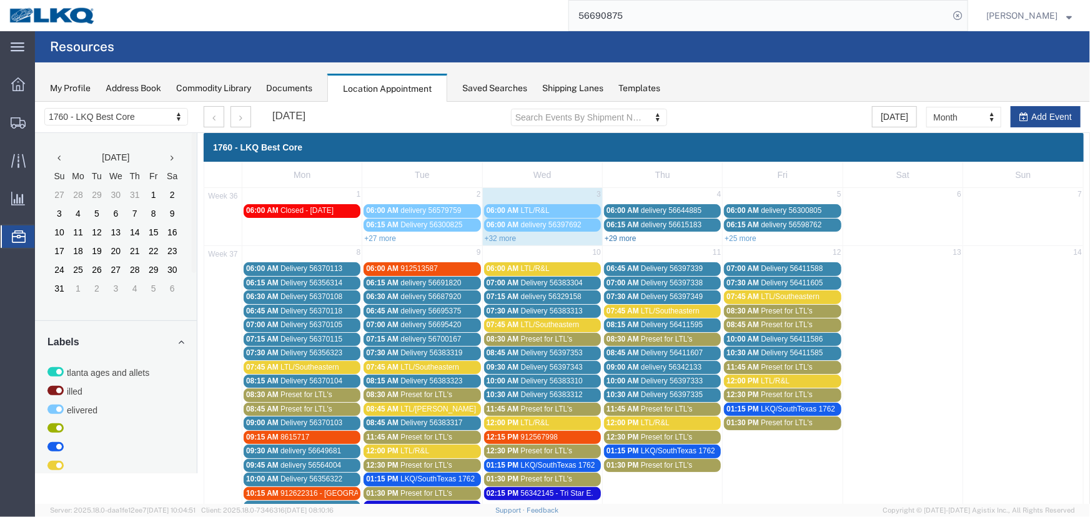
click at [625, 237] on link "+29 more" at bounding box center [620, 238] width 32 height 9
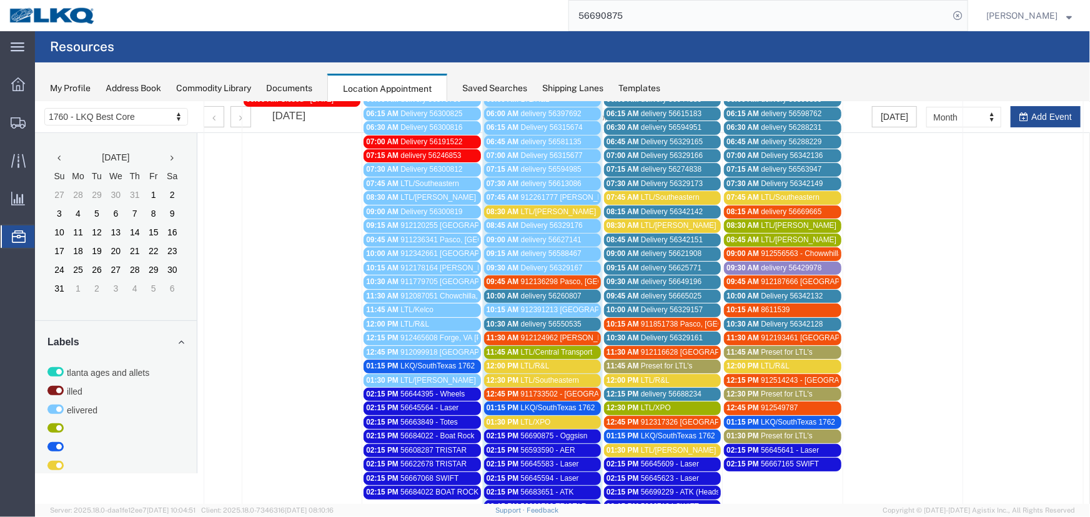
scroll to position [113, 0]
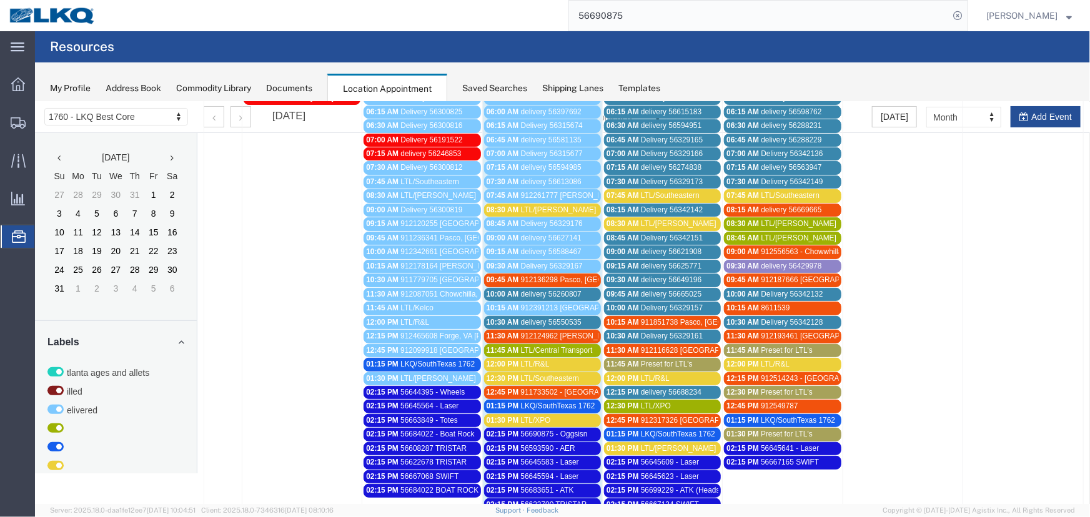
click at [562, 208] on div "08:30 AM LTL/[PERSON_NAME]" at bounding box center [542, 209] width 112 height 9
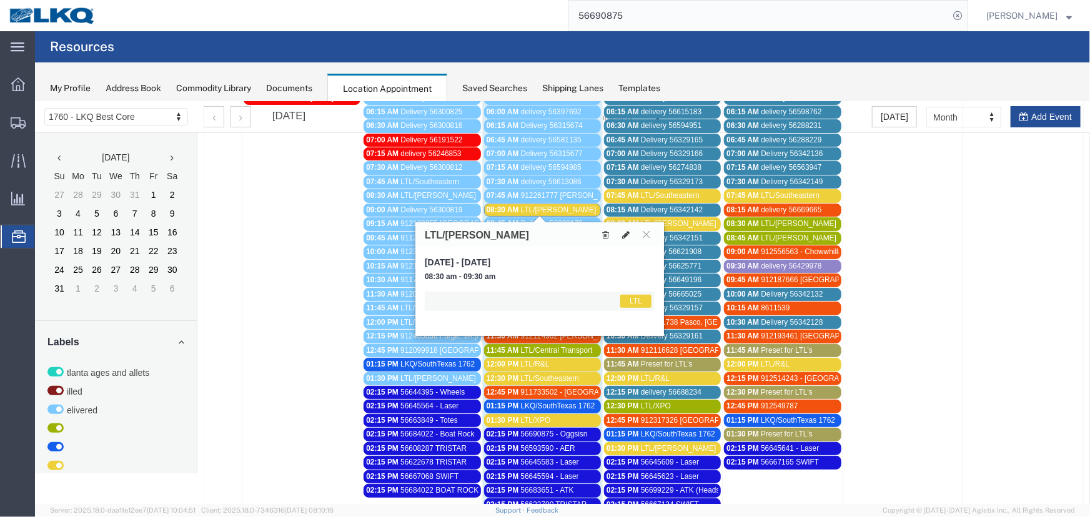
click at [625, 234] on icon at bounding box center [625, 234] width 7 height 9
select select "1"
select select "25"
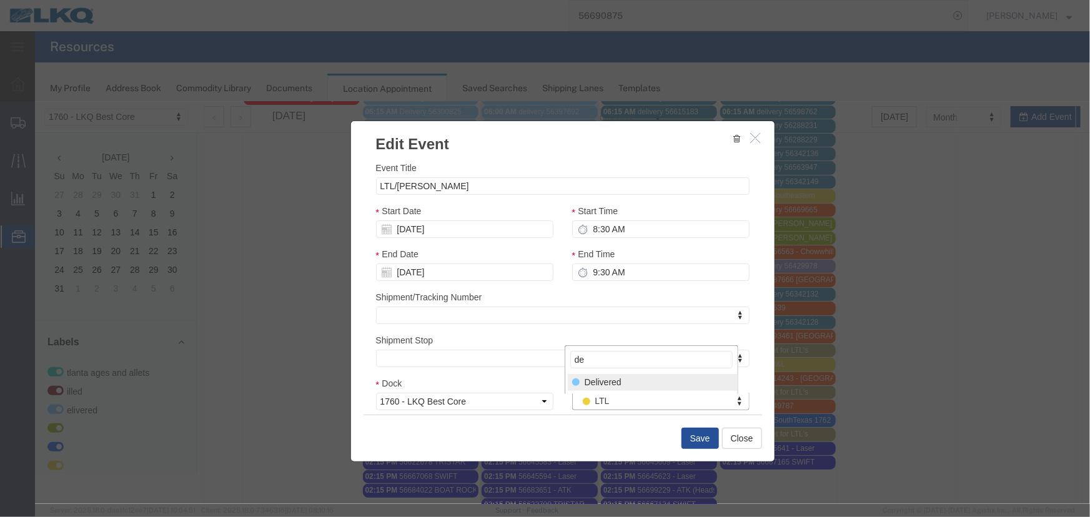
type input "de"
select select "40"
click at [690, 433] on button "Save" at bounding box center [699, 437] width 37 height 21
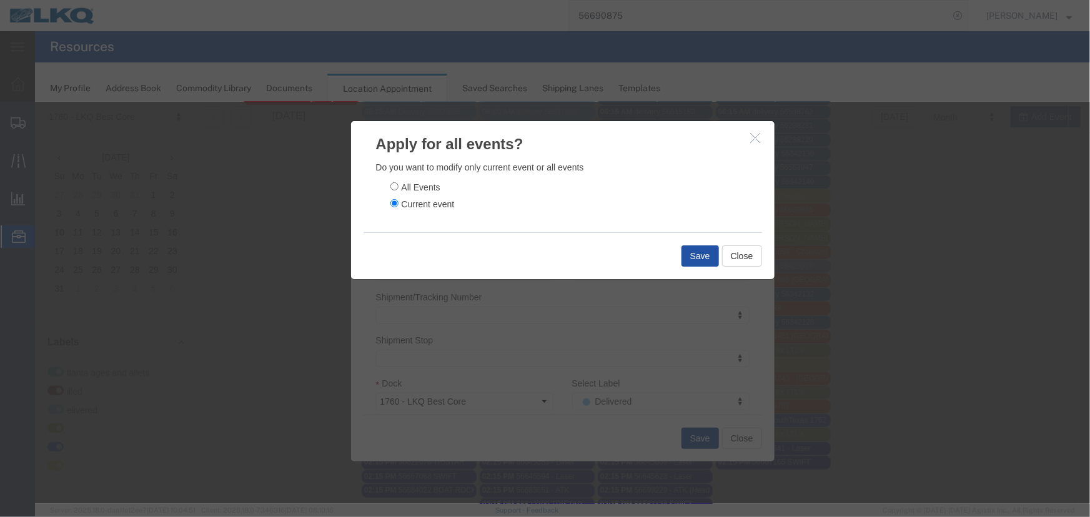
click at [690, 263] on button "Save" at bounding box center [699, 255] width 37 height 21
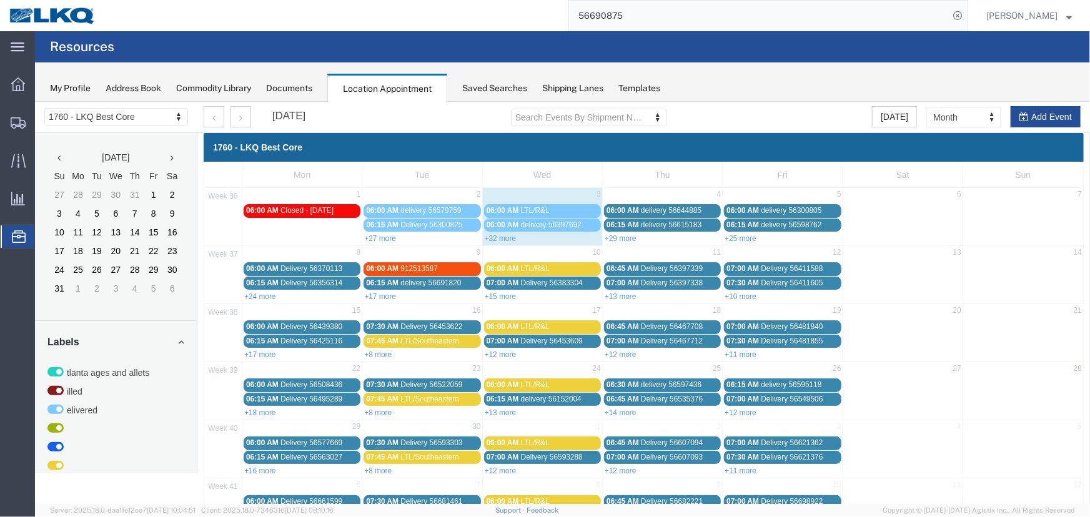
click at [489, 230] on link "06:00 AM delivery 56397692" at bounding box center [542, 224] width 117 height 13
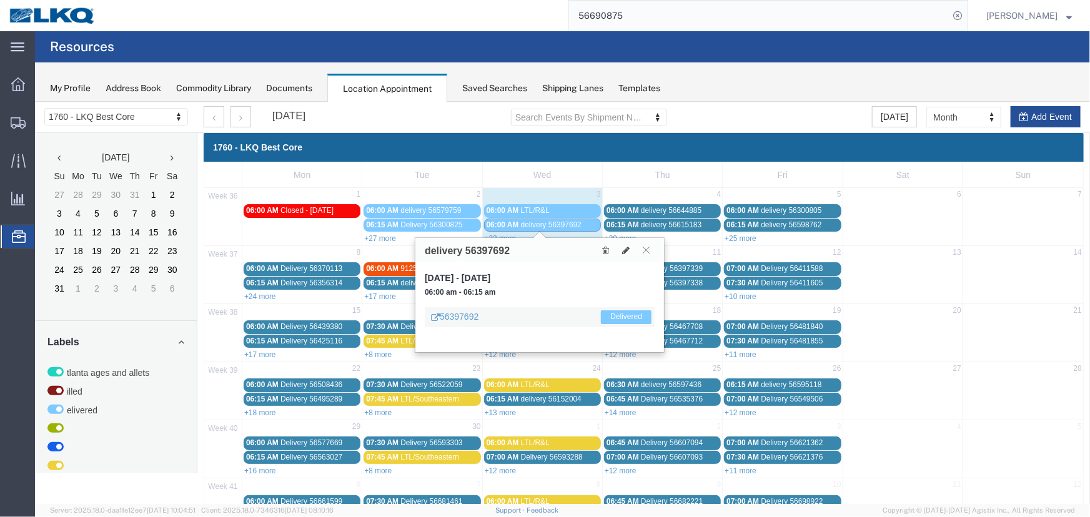
click at [525, 229] on div "06:00 AM delivery 56397692" at bounding box center [542, 224] width 112 height 9
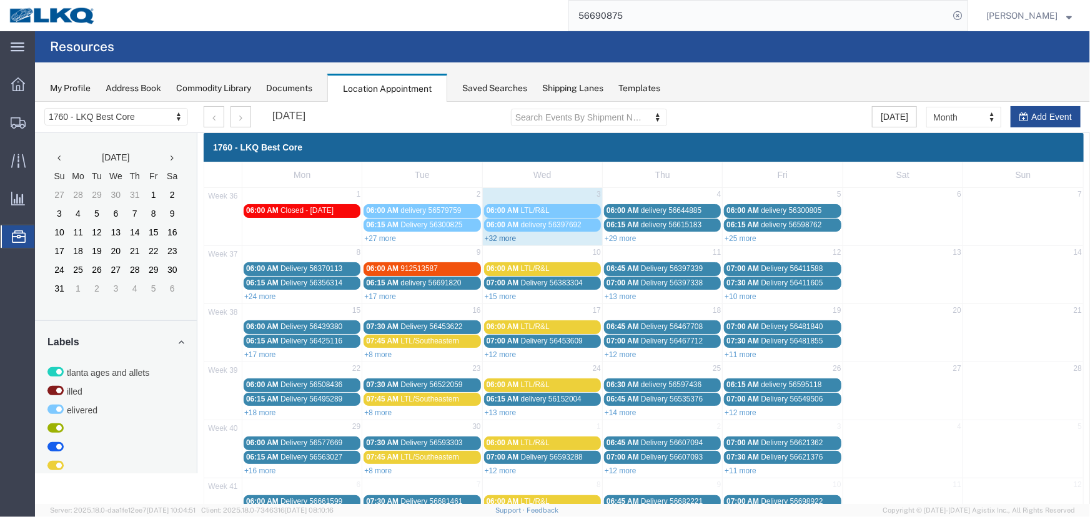
click at [510, 239] on link "+32 more" at bounding box center [500, 238] width 32 height 9
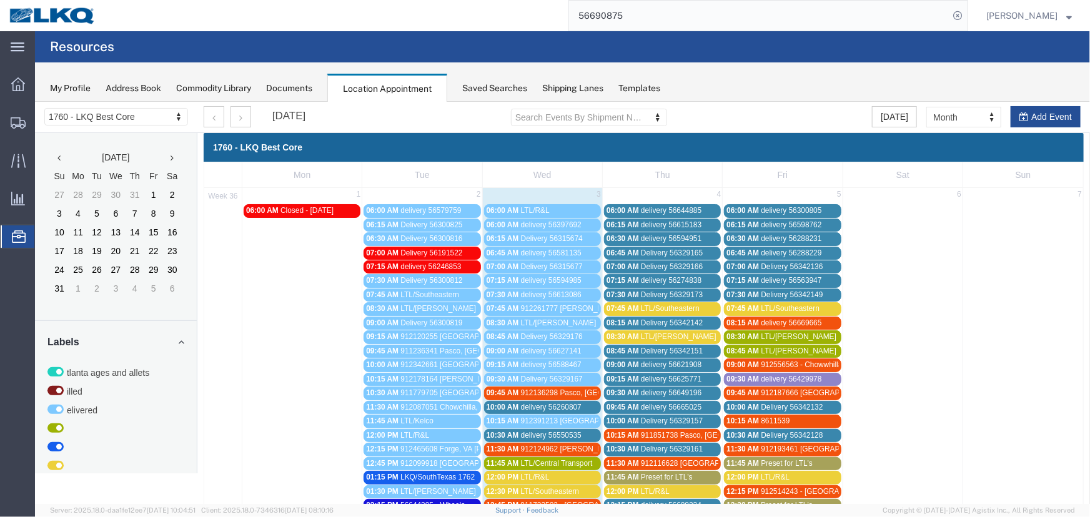
scroll to position [170, 0]
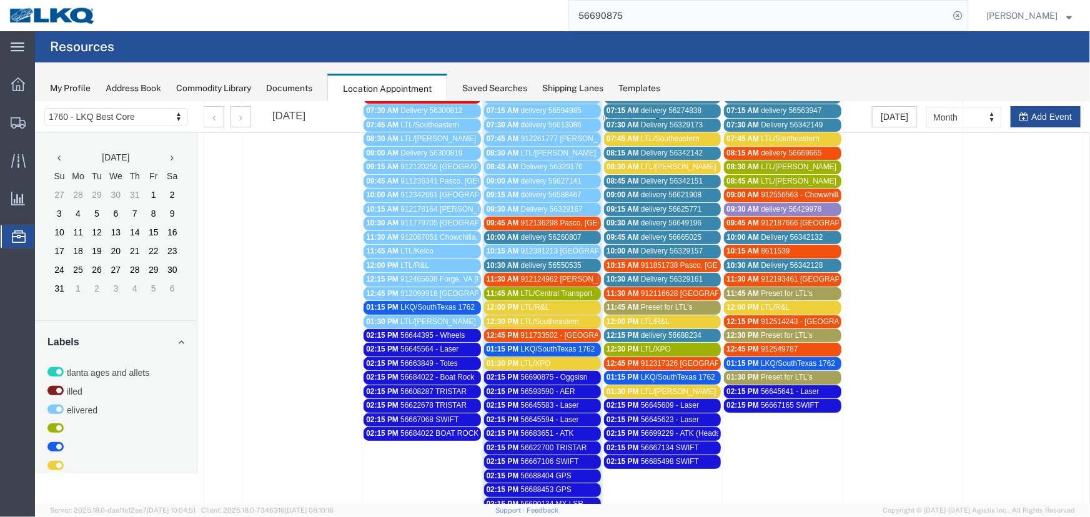
click at [571, 317] on span "LTL/Southeastern" at bounding box center [549, 321] width 59 height 9
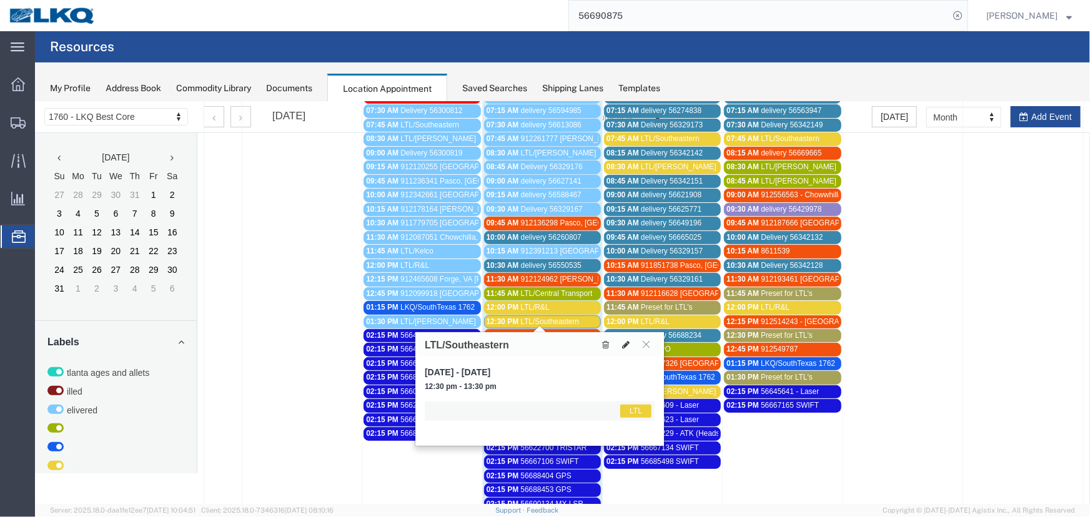
click at [622, 343] on icon at bounding box center [625, 344] width 7 height 9
select select "1"
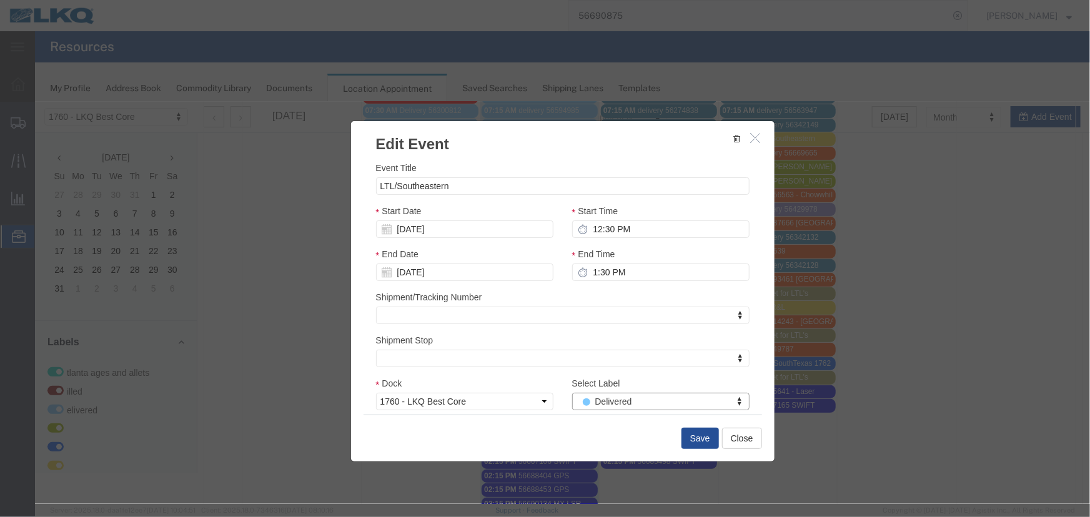
select select "40"
click at [699, 437] on button "Save" at bounding box center [699, 437] width 37 height 21
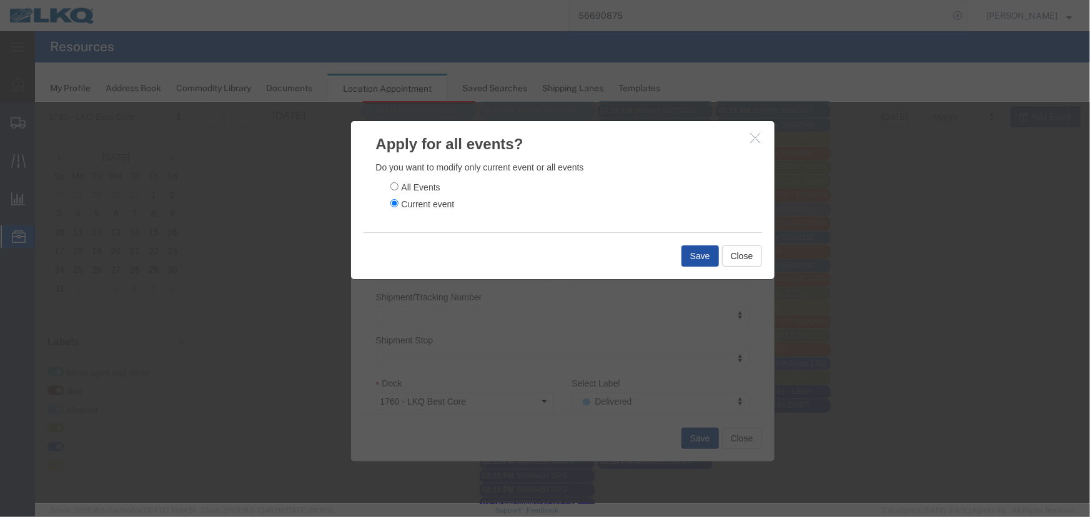
click at [708, 258] on button "Save" at bounding box center [699, 255] width 37 height 21
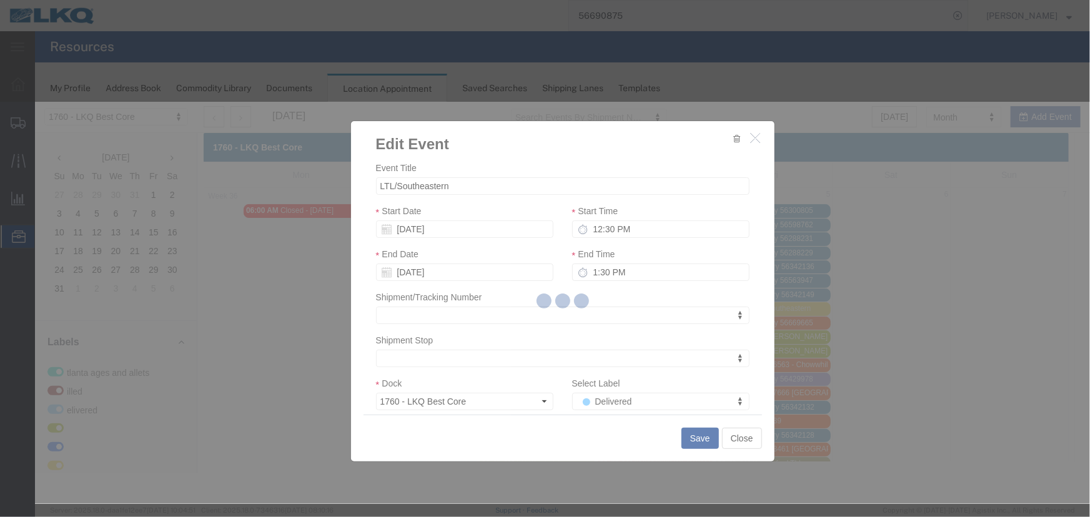
scroll to position [0, 0]
